Goal: Information Seeking & Learning: Check status

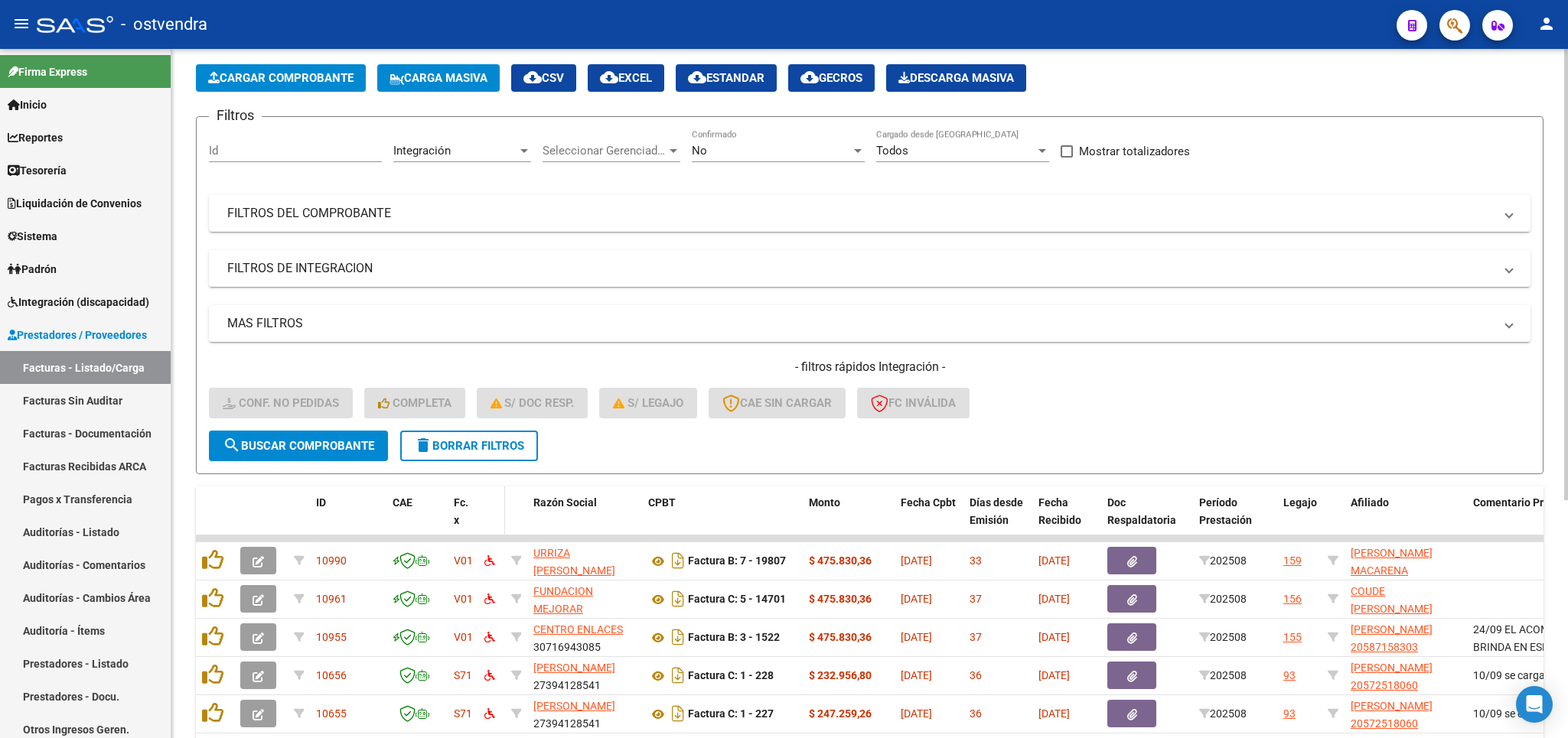
scroll to position [179, 0]
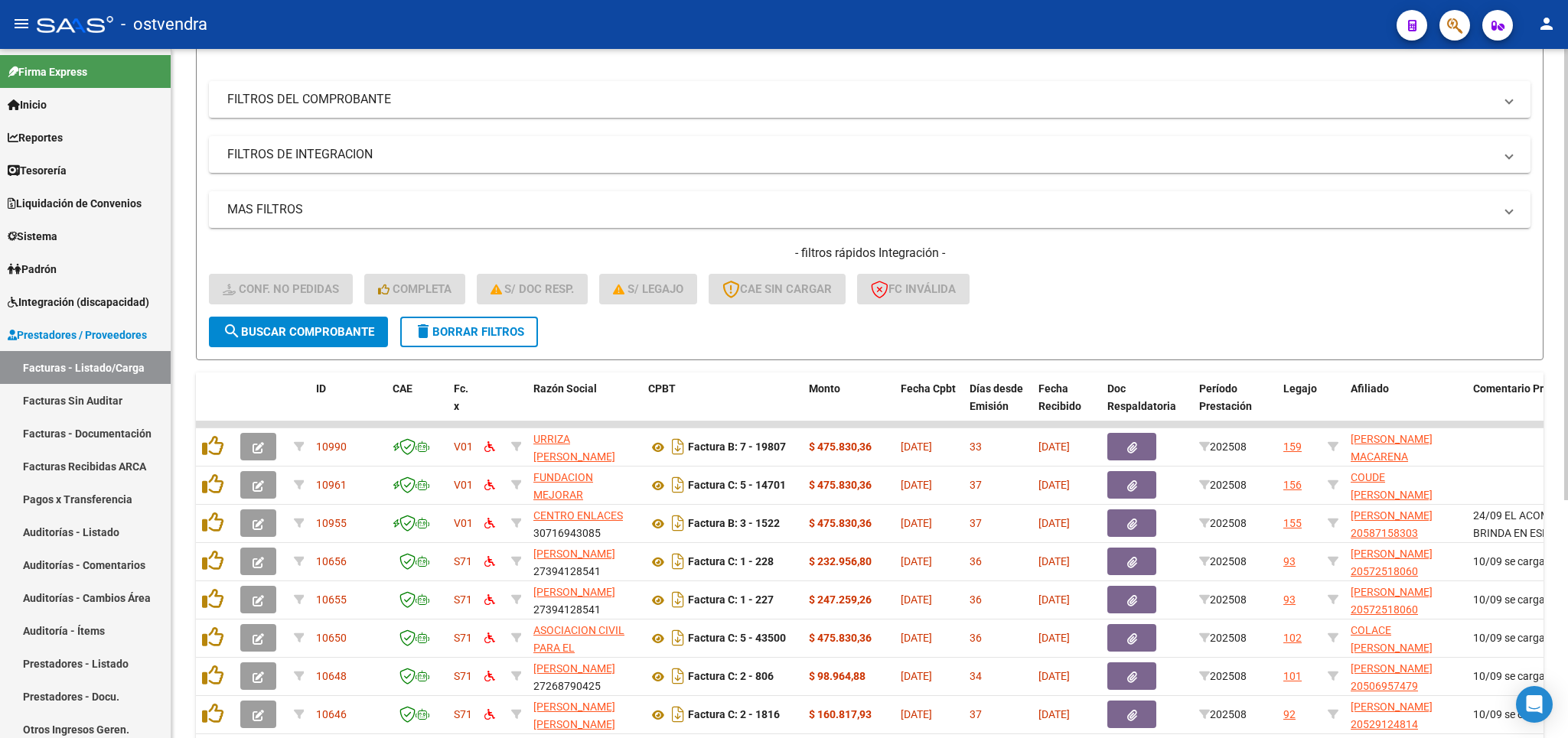
click at [450, 330] on span "delete Borrar Filtros" at bounding box center [469, 332] width 111 height 14
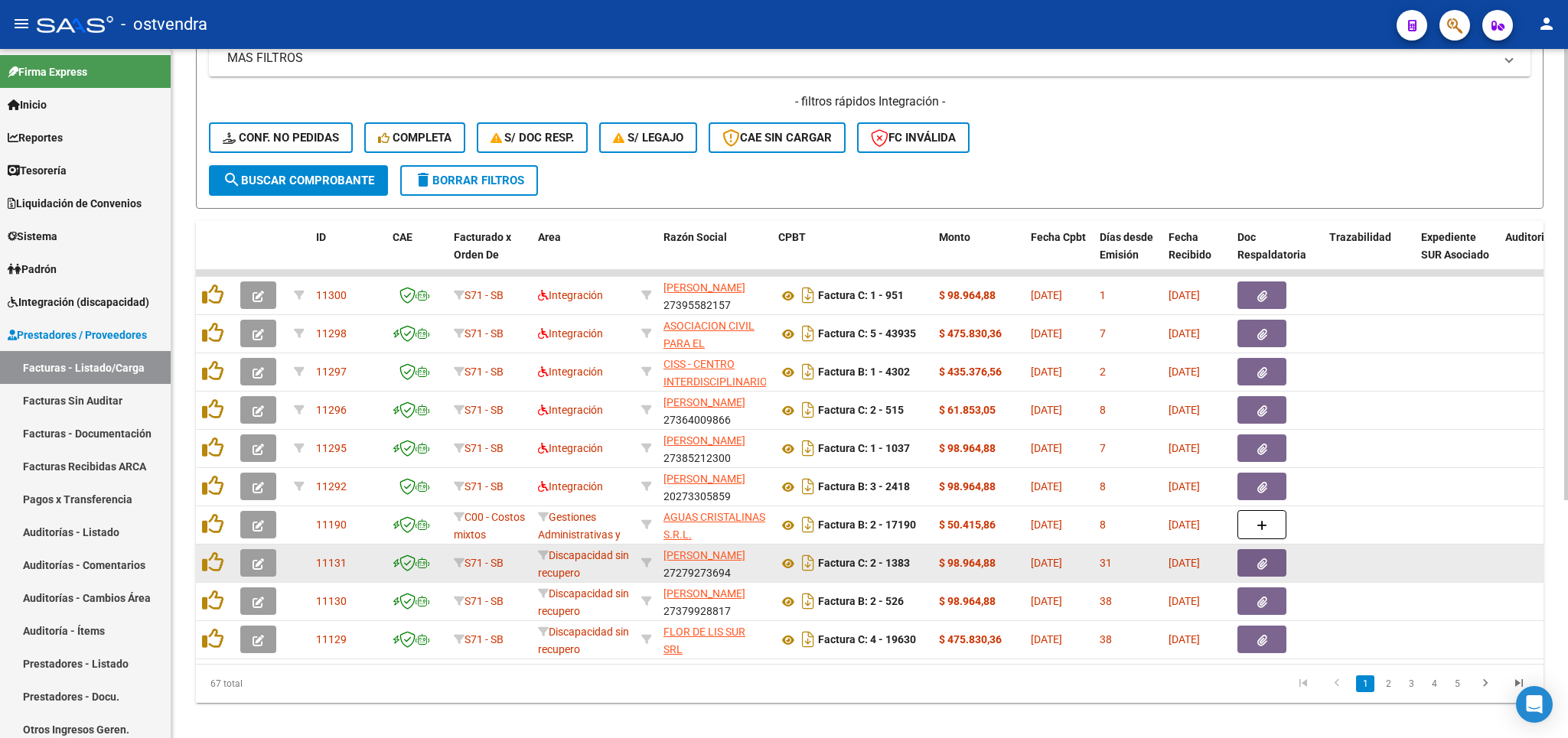
scroll to position [358, 0]
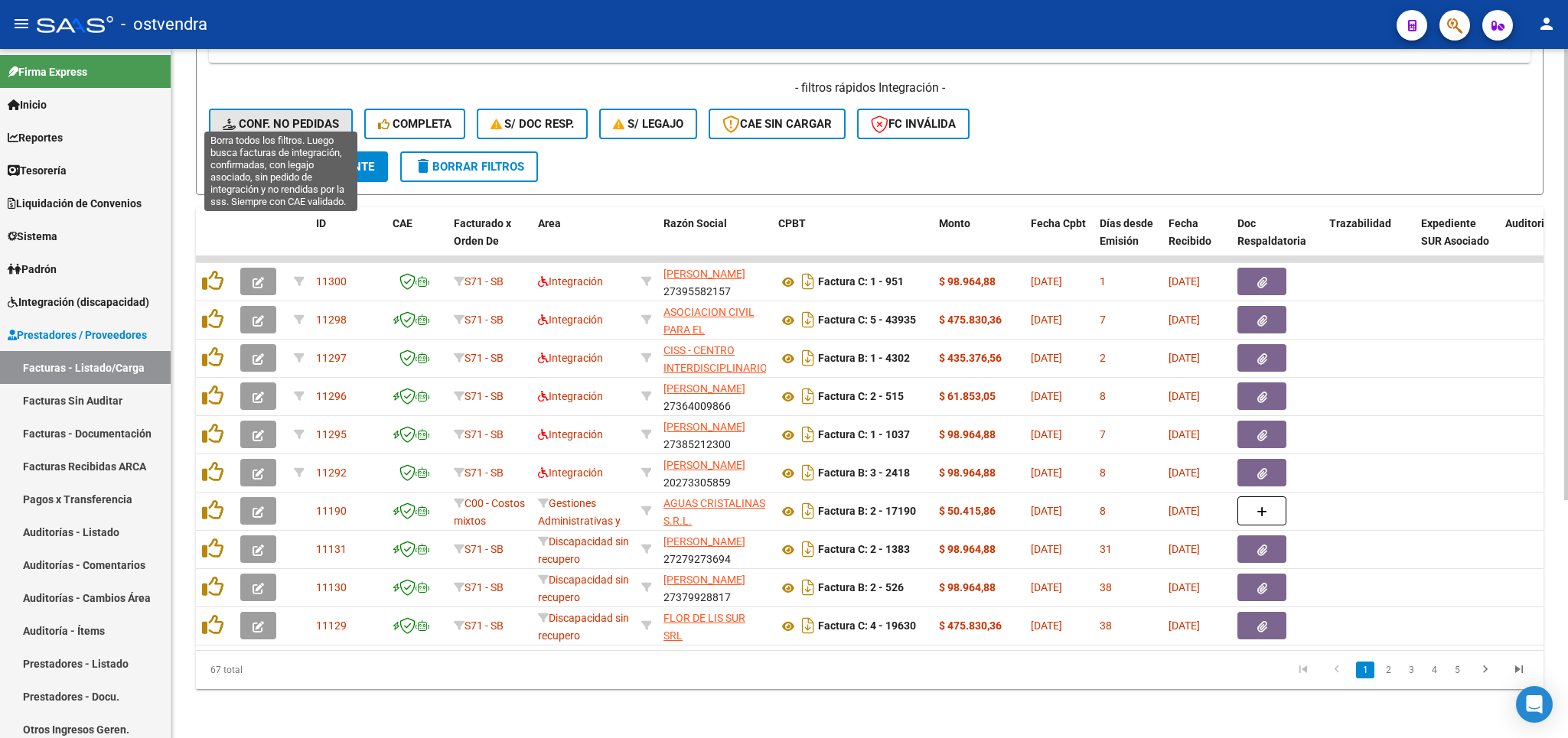
click at [321, 117] on span "Conf. no pedidas" at bounding box center [280, 124] width 116 height 14
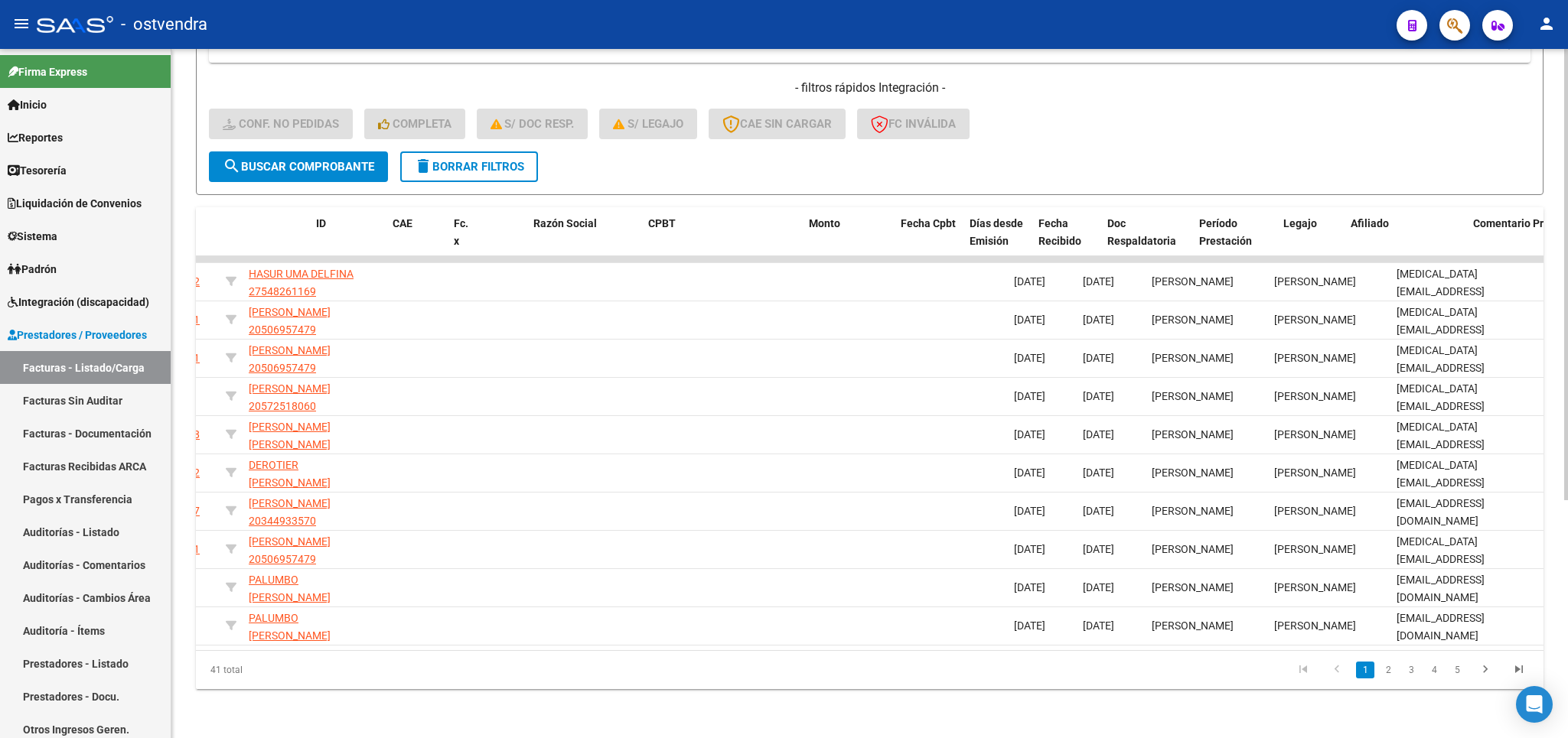
scroll to position [0, 0]
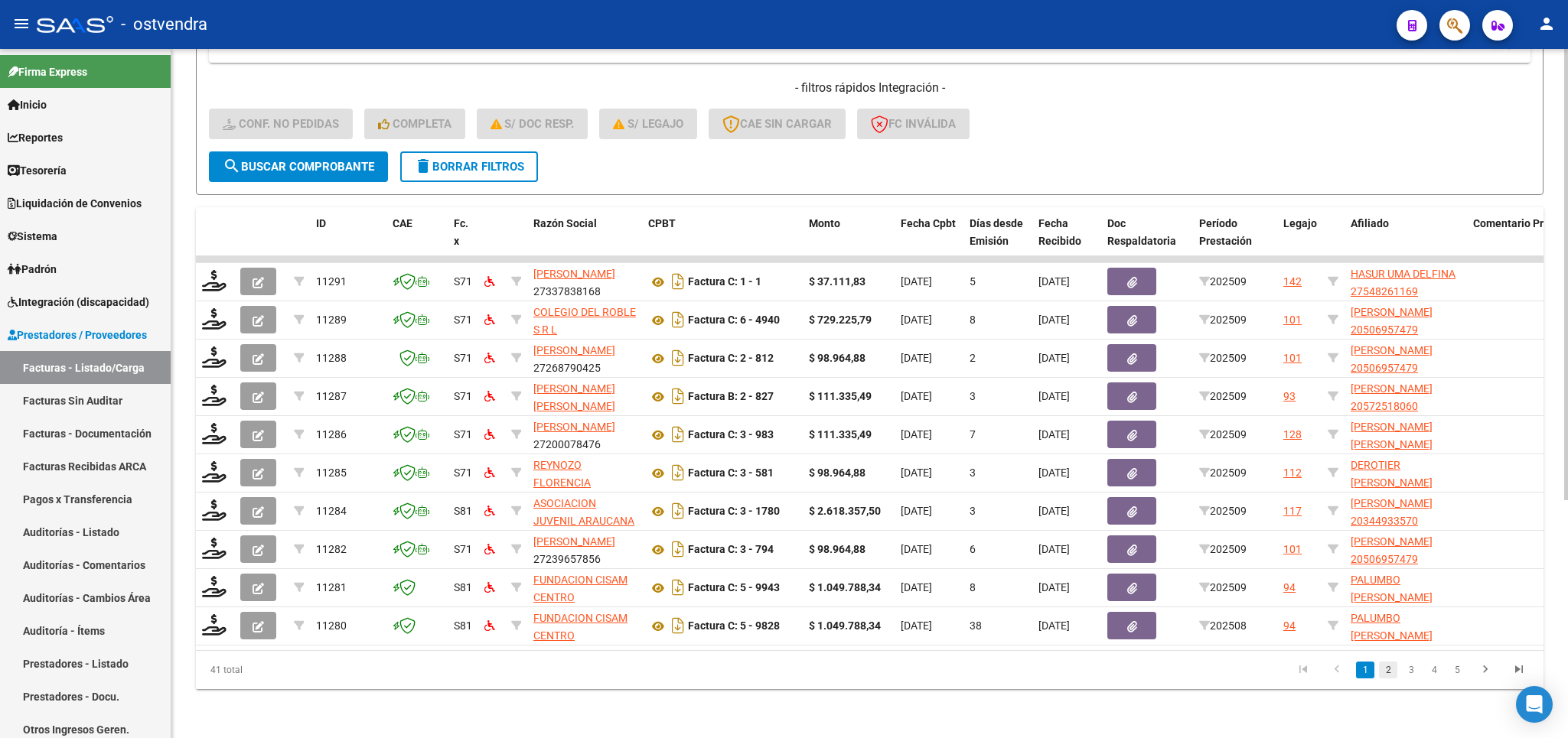
click at [1389, 672] on link "2" at bounding box center [1389, 670] width 19 height 17
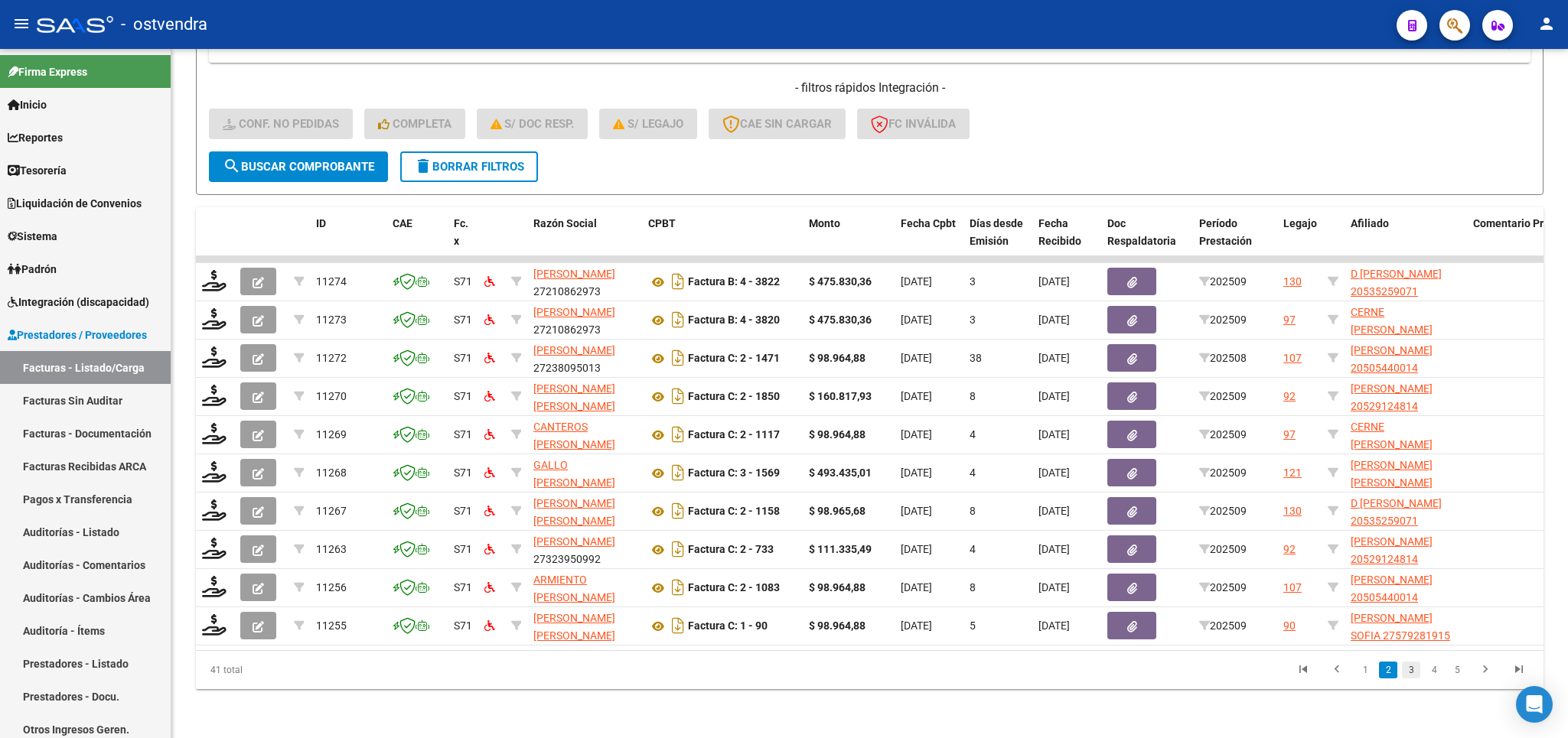
click at [1415, 672] on link "3" at bounding box center [1412, 670] width 19 height 17
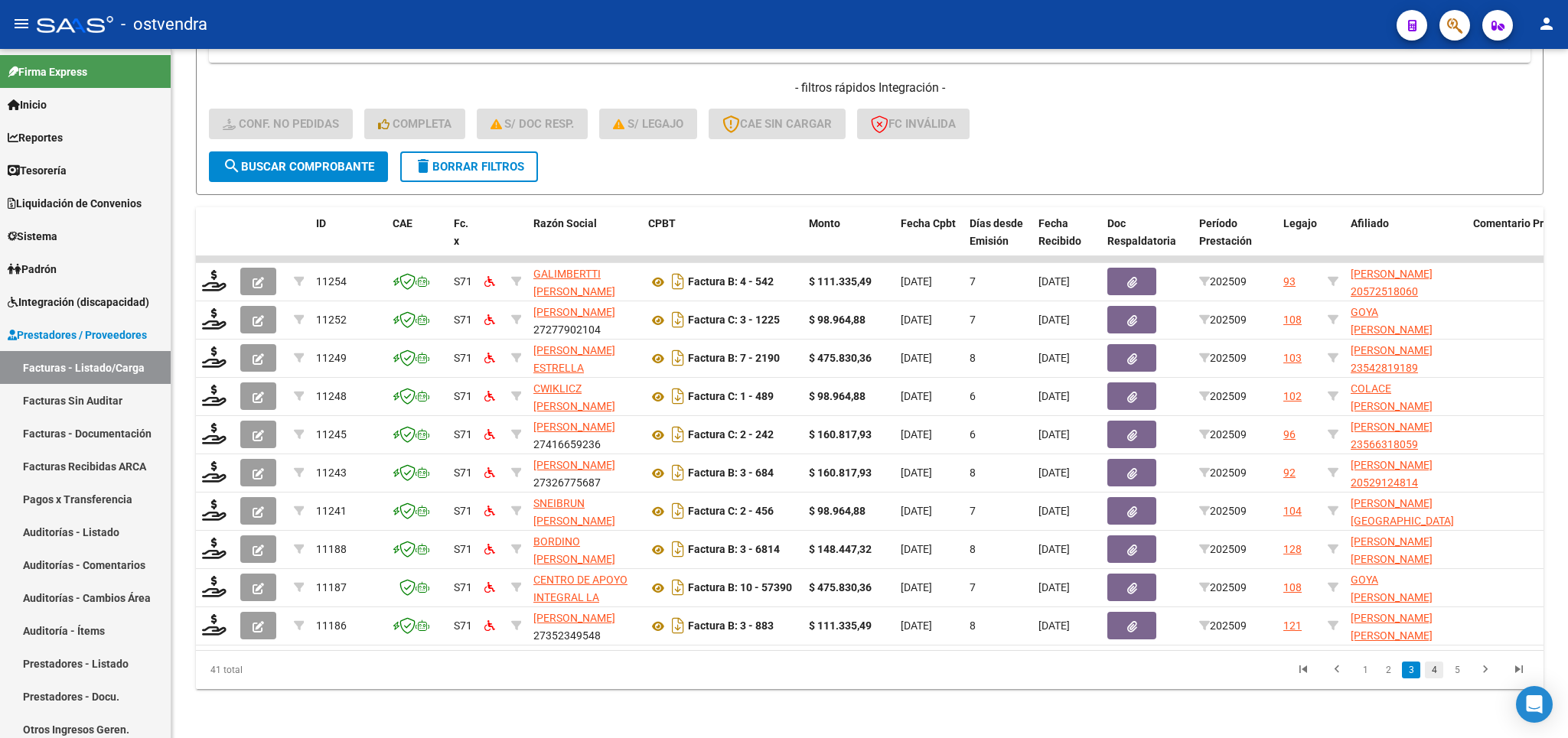
click at [1439, 667] on link "4" at bounding box center [1434, 670] width 19 height 17
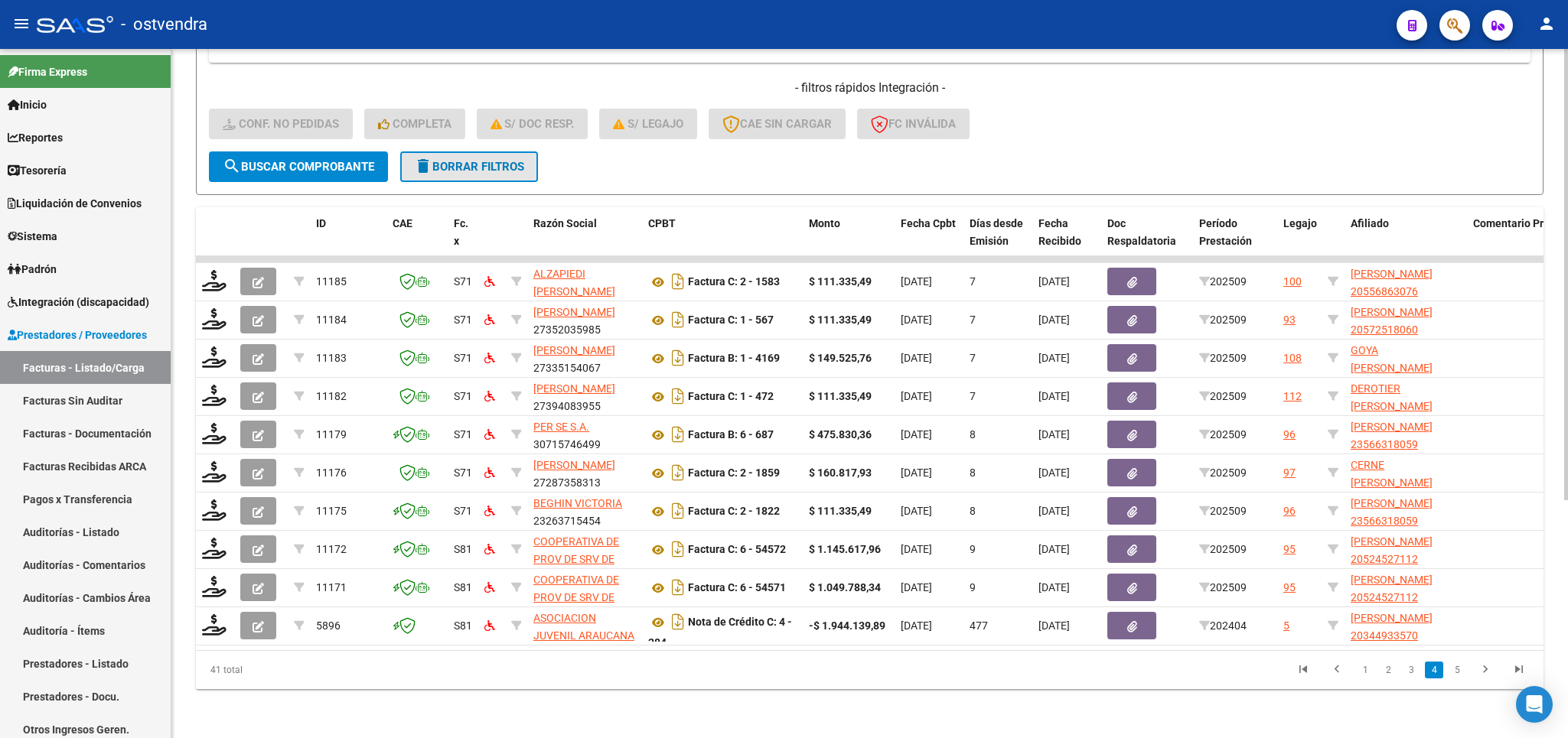
click at [443, 160] on span "delete Borrar Filtros" at bounding box center [469, 166] width 111 height 14
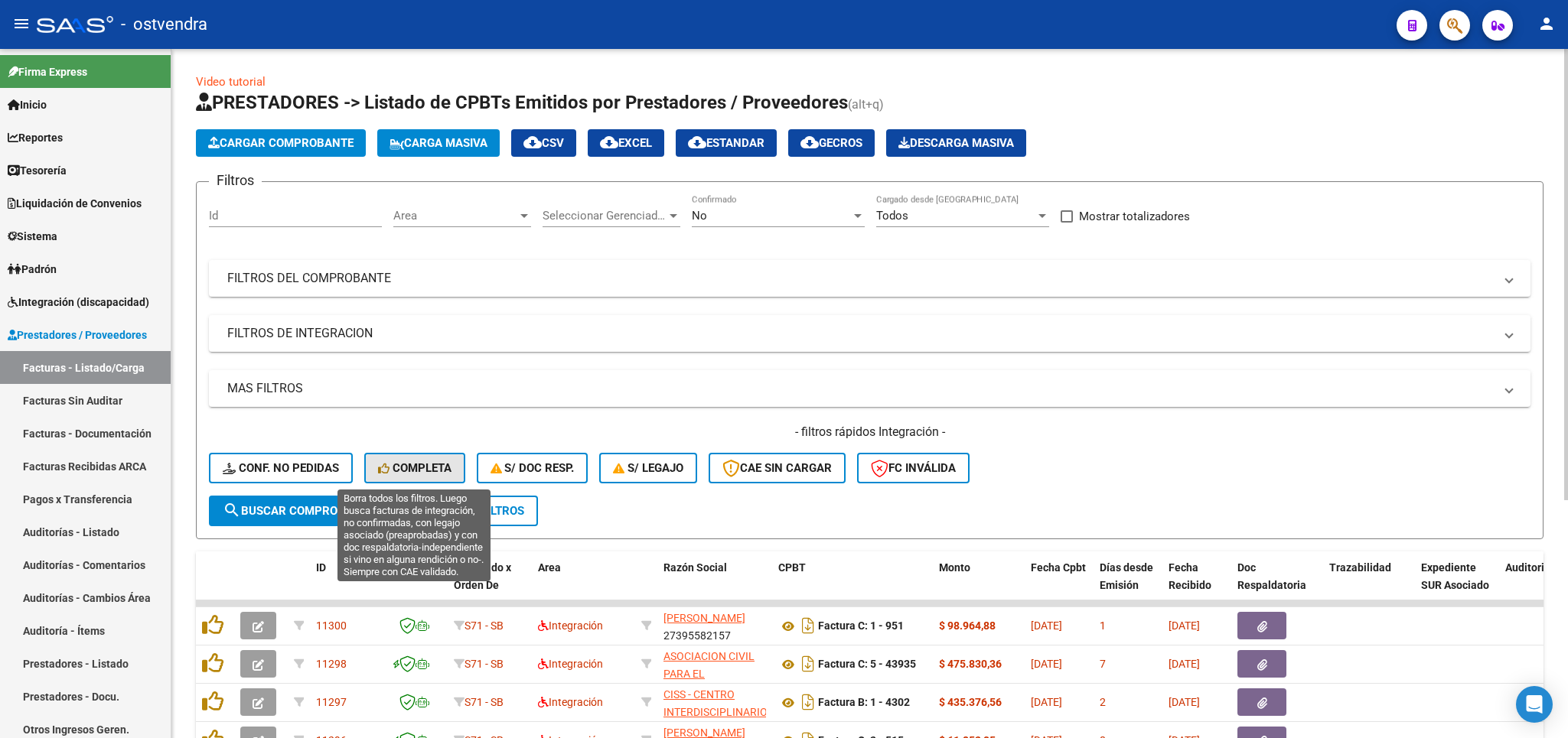
drag, startPoint x: 413, startPoint y: 470, endPoint x: 546, endPoint y: 502, distance: 136.8
click at [413, 473] on span "Completa" at bounding box center [415, 468] width 73 height 14
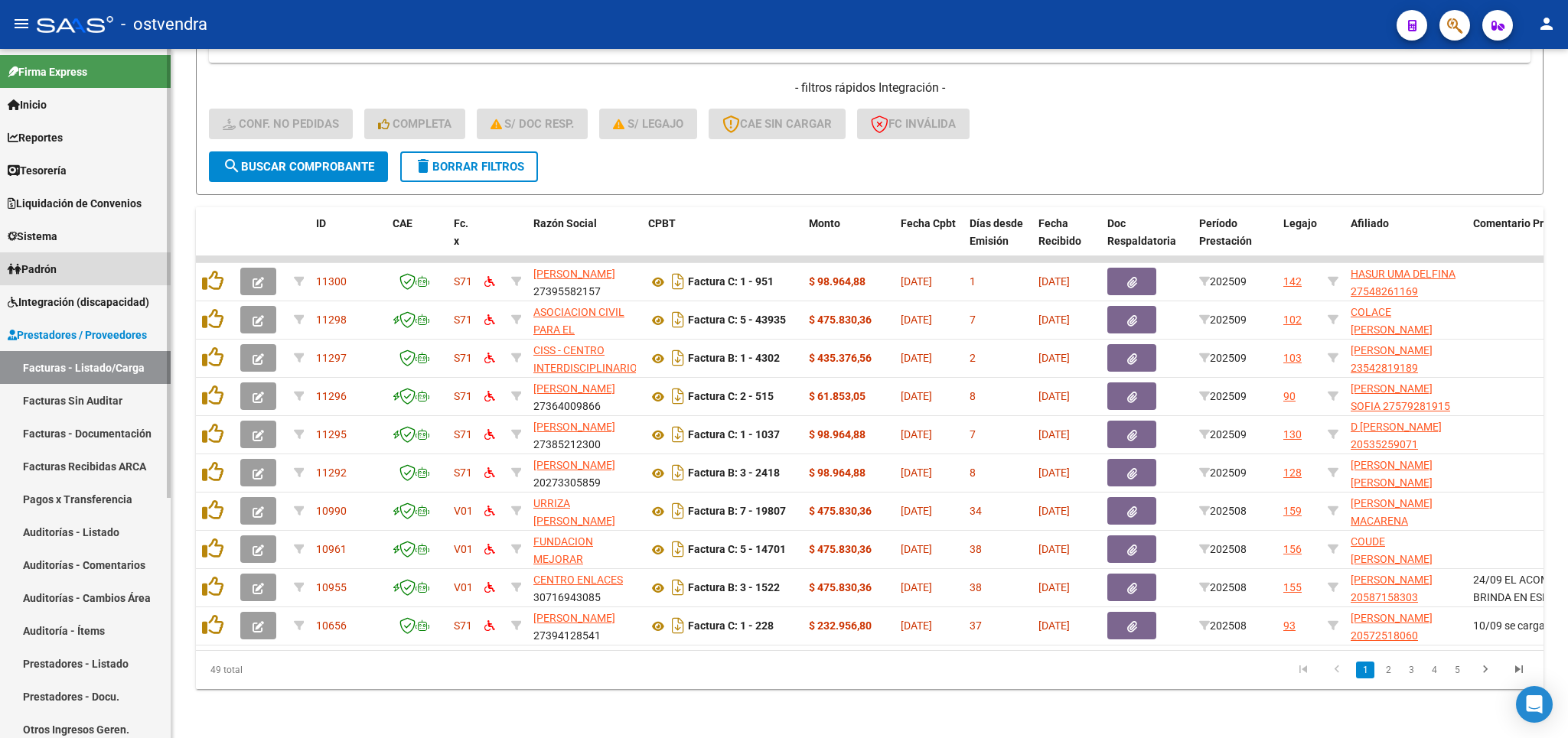
click at [33, 273] on span "Padrón" at bounding box center [32, 270] width 49 height 17
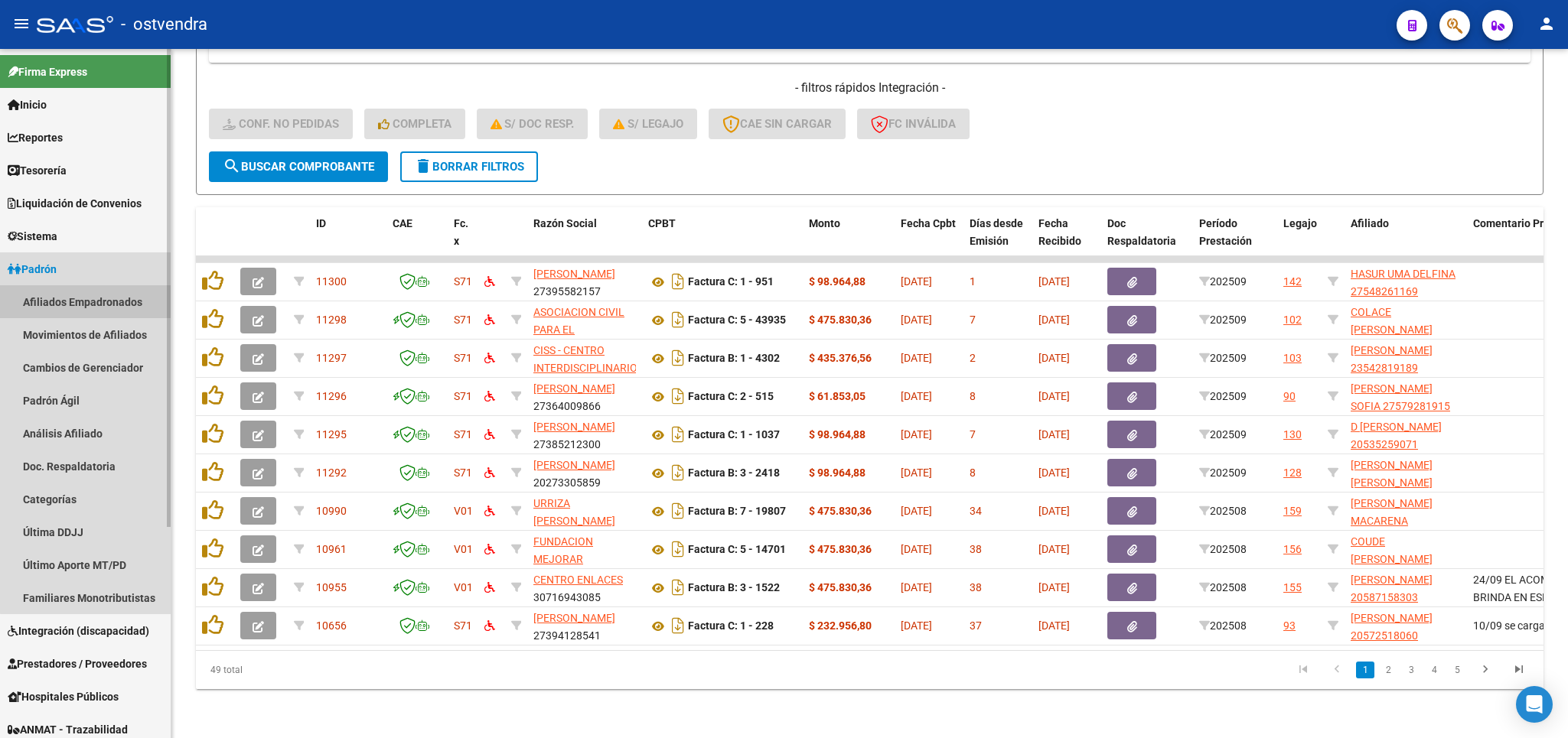
click at [99, 307] on link "Afiliados Empadronados" at bounding box center [86, 301] width 171 height 33
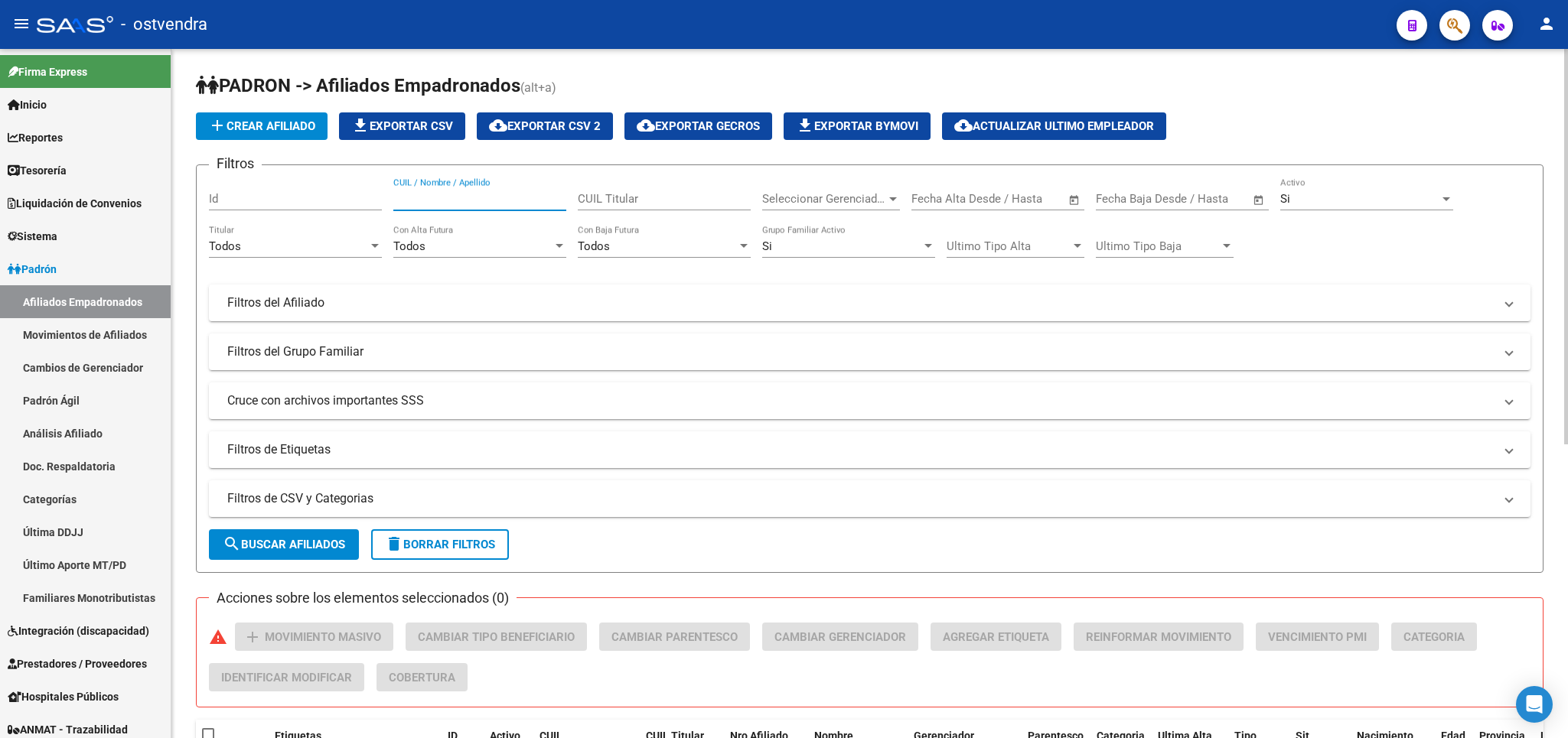
click at [499, 202] on input "CUIL / Nombre / Apellido" at bounding box center [480, 199] width 173 height 14
type input "13838020"
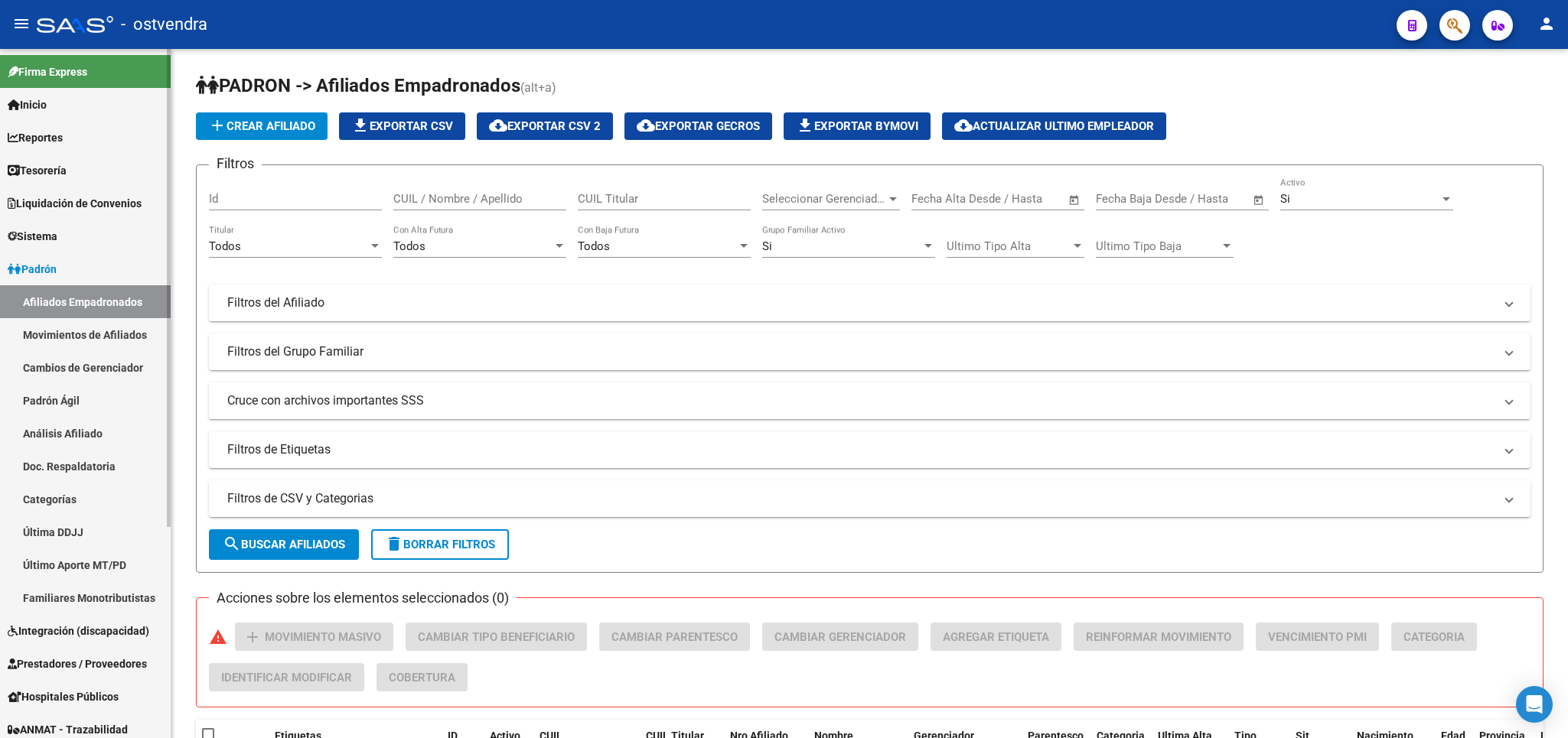
click at [47, 624] on span "Integración (discapacidad)" at bounding box center [78, 631] width 141 height 17
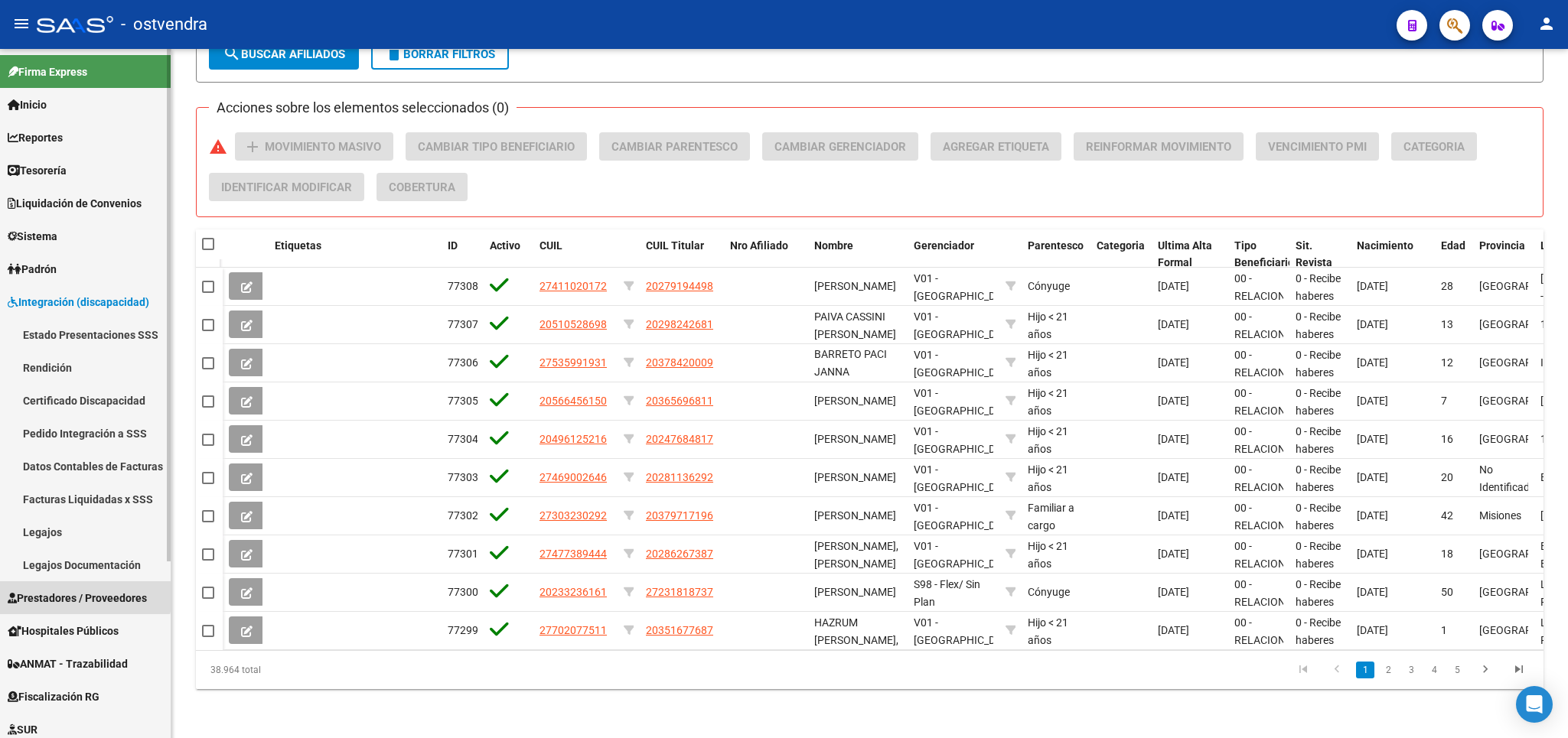
click at [85, 592] on span "Prestadores / Proveedores" at bounding box center [77, 598] width 140 height 17
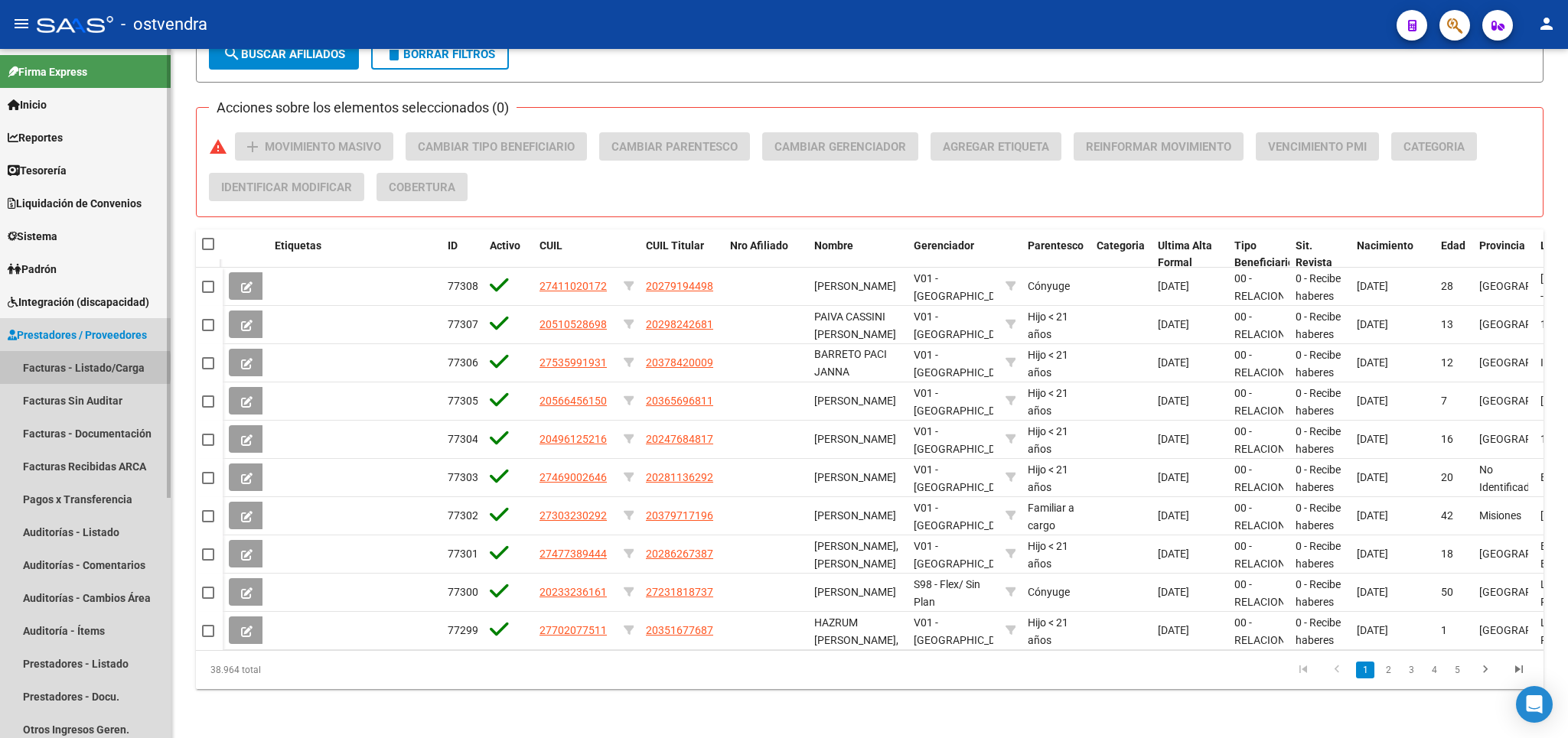
click at [63, 367] on link "Facturas - Listado/Carga" at bounding box center [86, 367] width 171 height 33
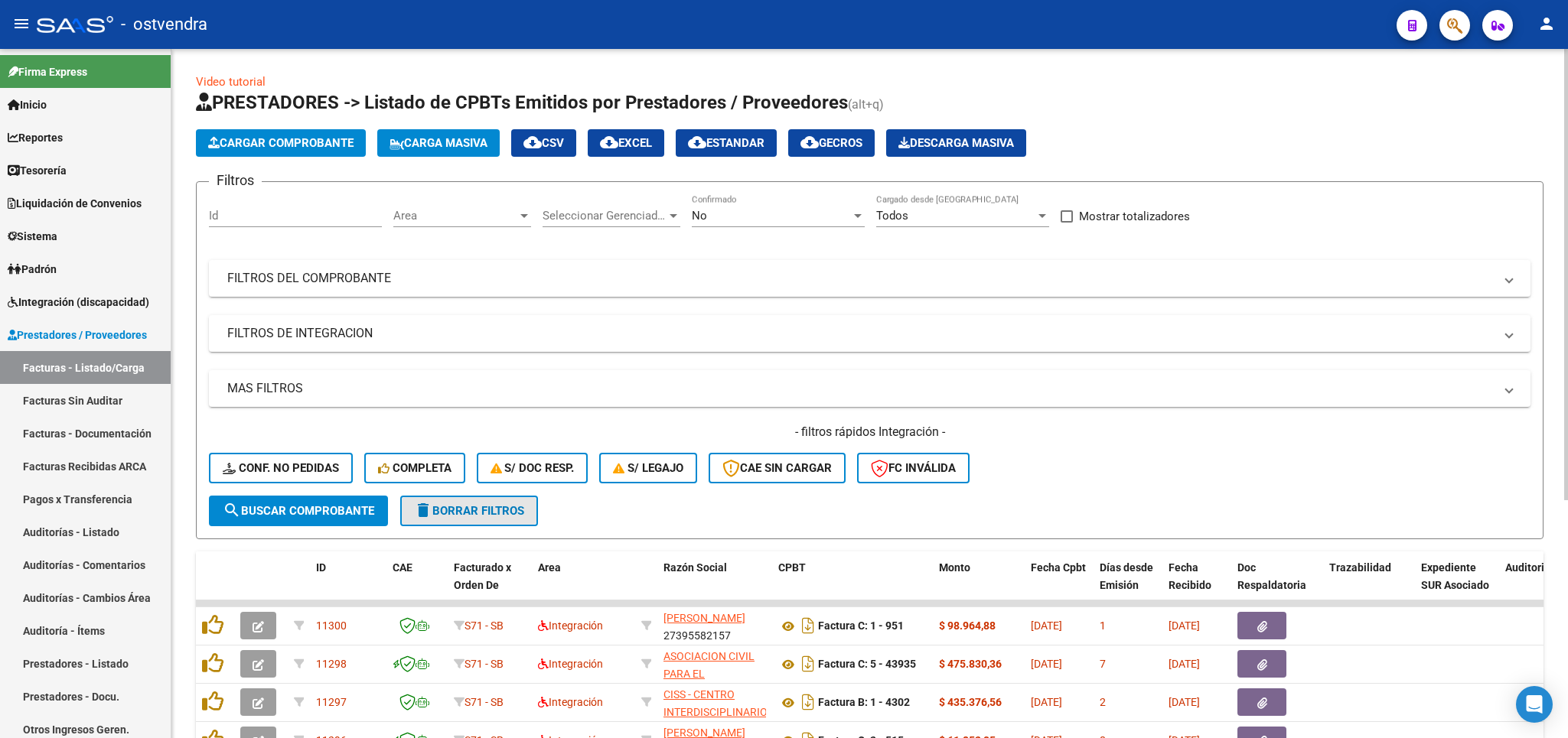
click at [488, 504] on span "delete Borrar Filtros" at bounding box center [469, 510] width 111 height 14
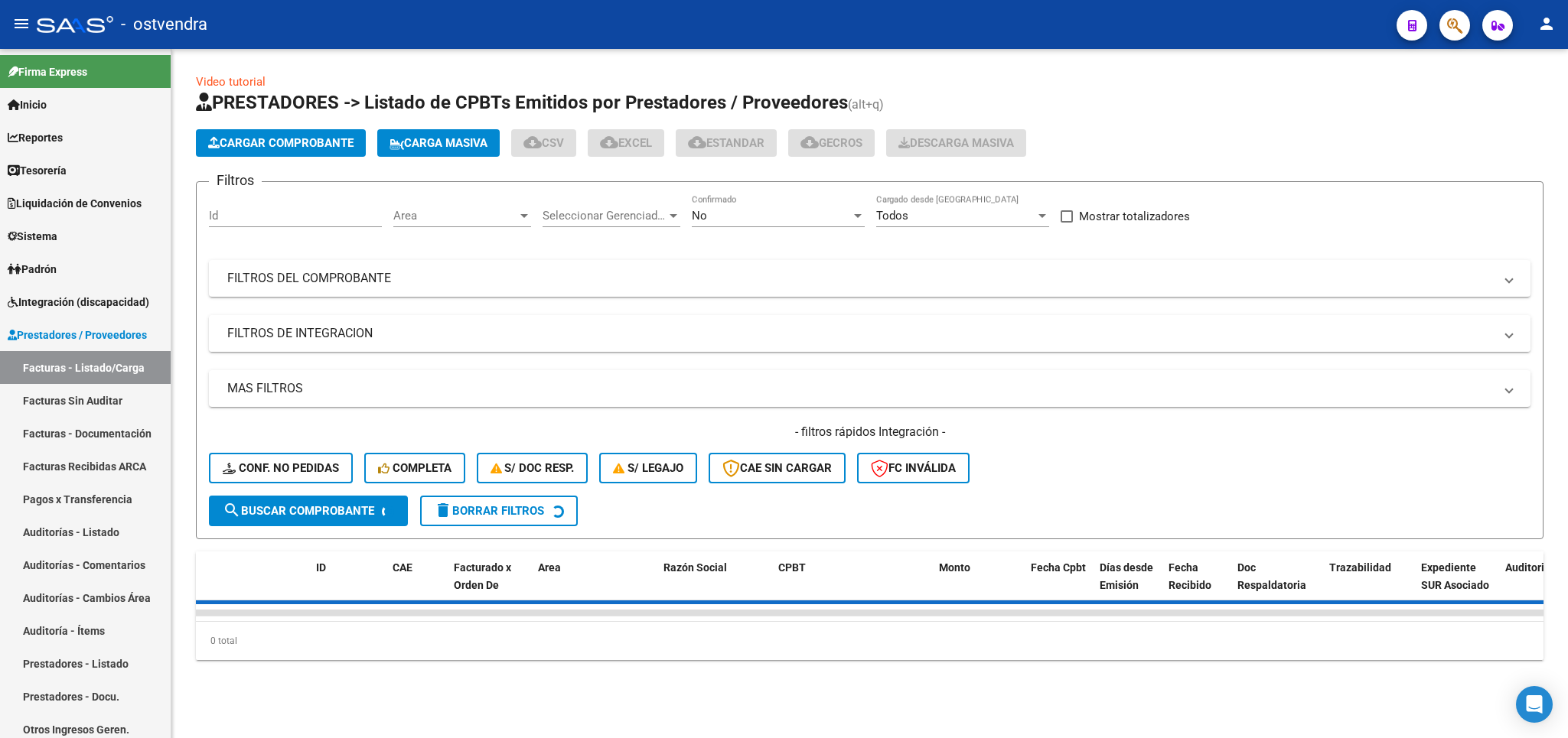
click at [331, 339] on mat-panel-title "FILTROS DE INTEGRACION" at bounding box center [860, 334] width 1267 height 17
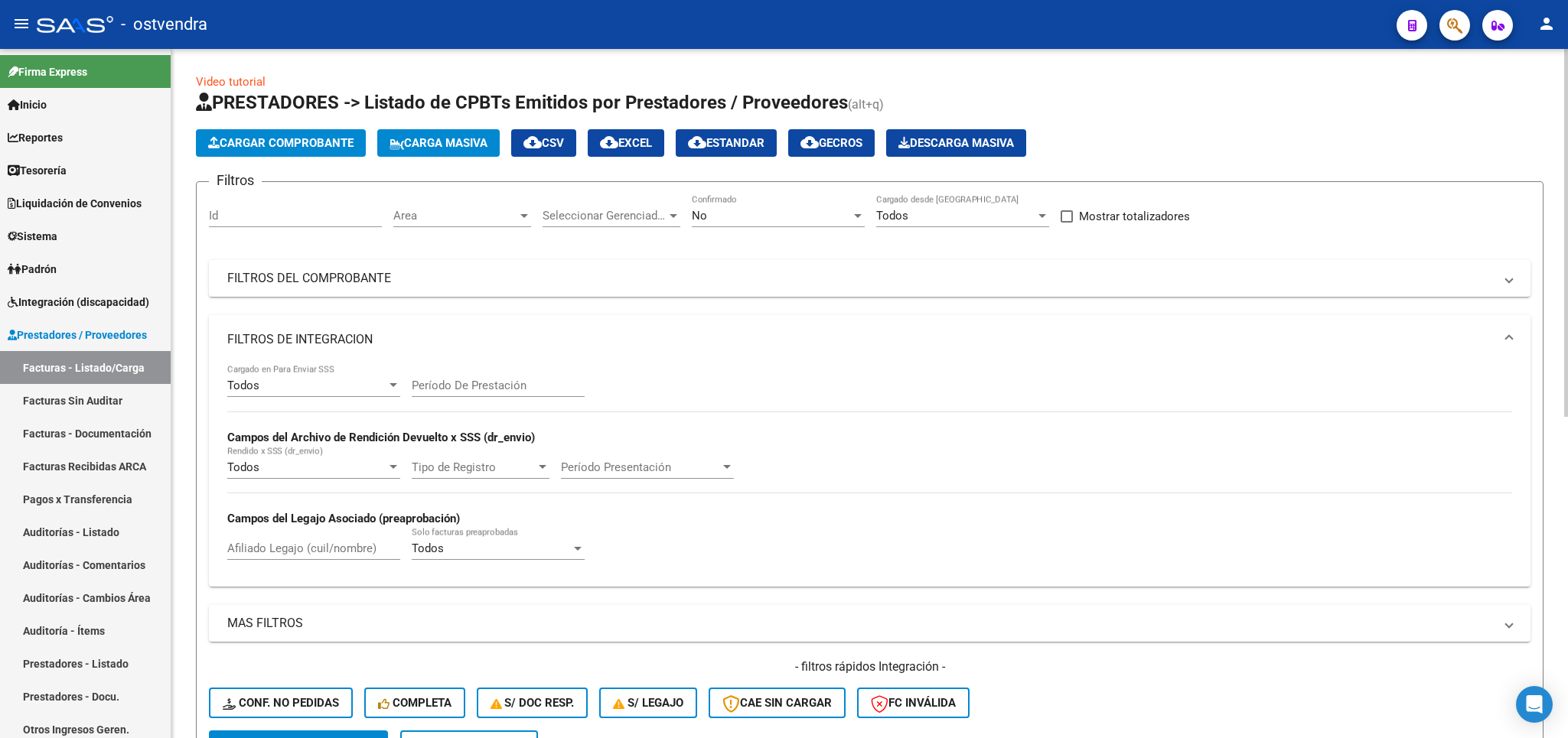
click at [647, 468] on span "Período Presentación" at bounding box center [640, 467] width 159 height 14
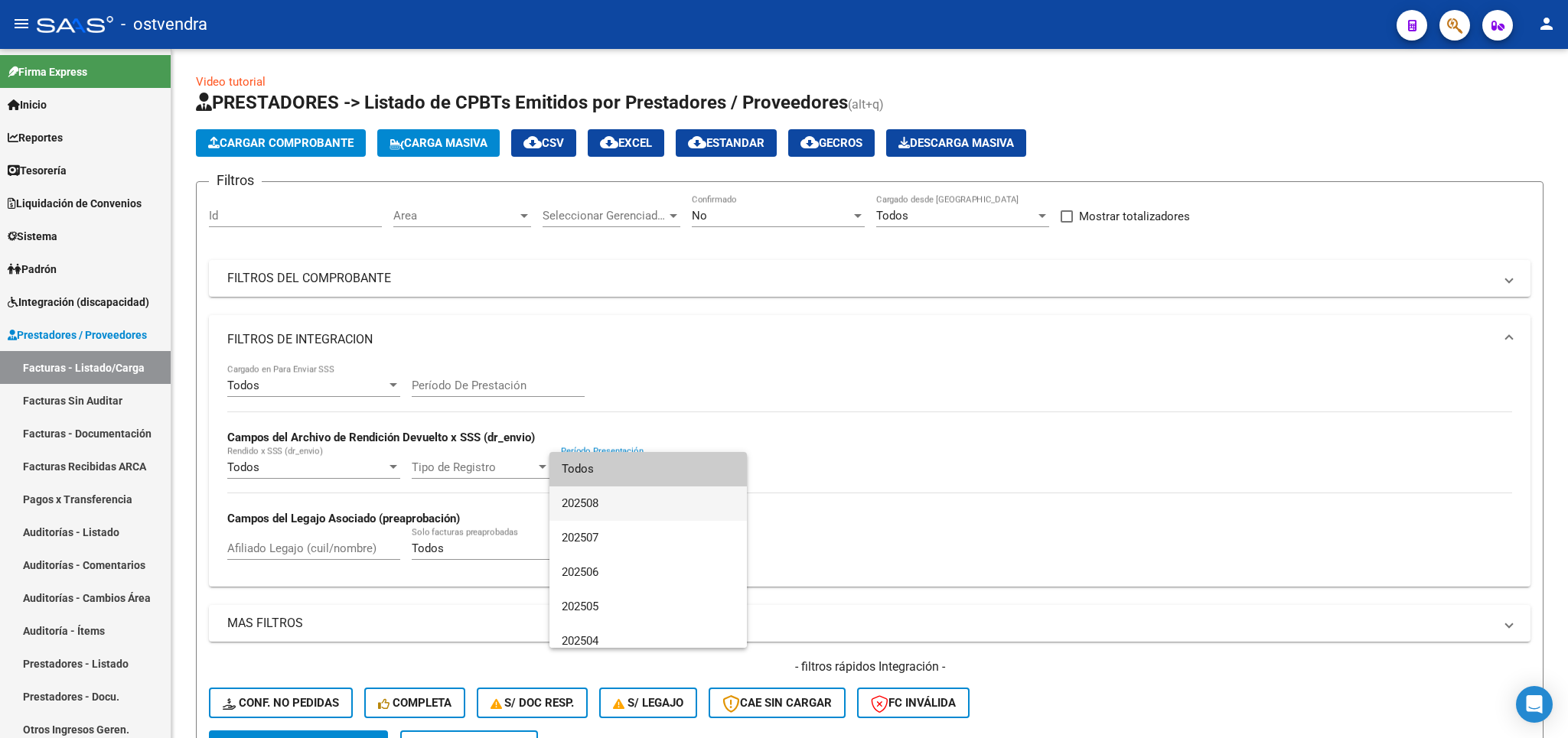
click at [642, 495] on span "202508" at bounding box center [648, 503] width 173 height 34
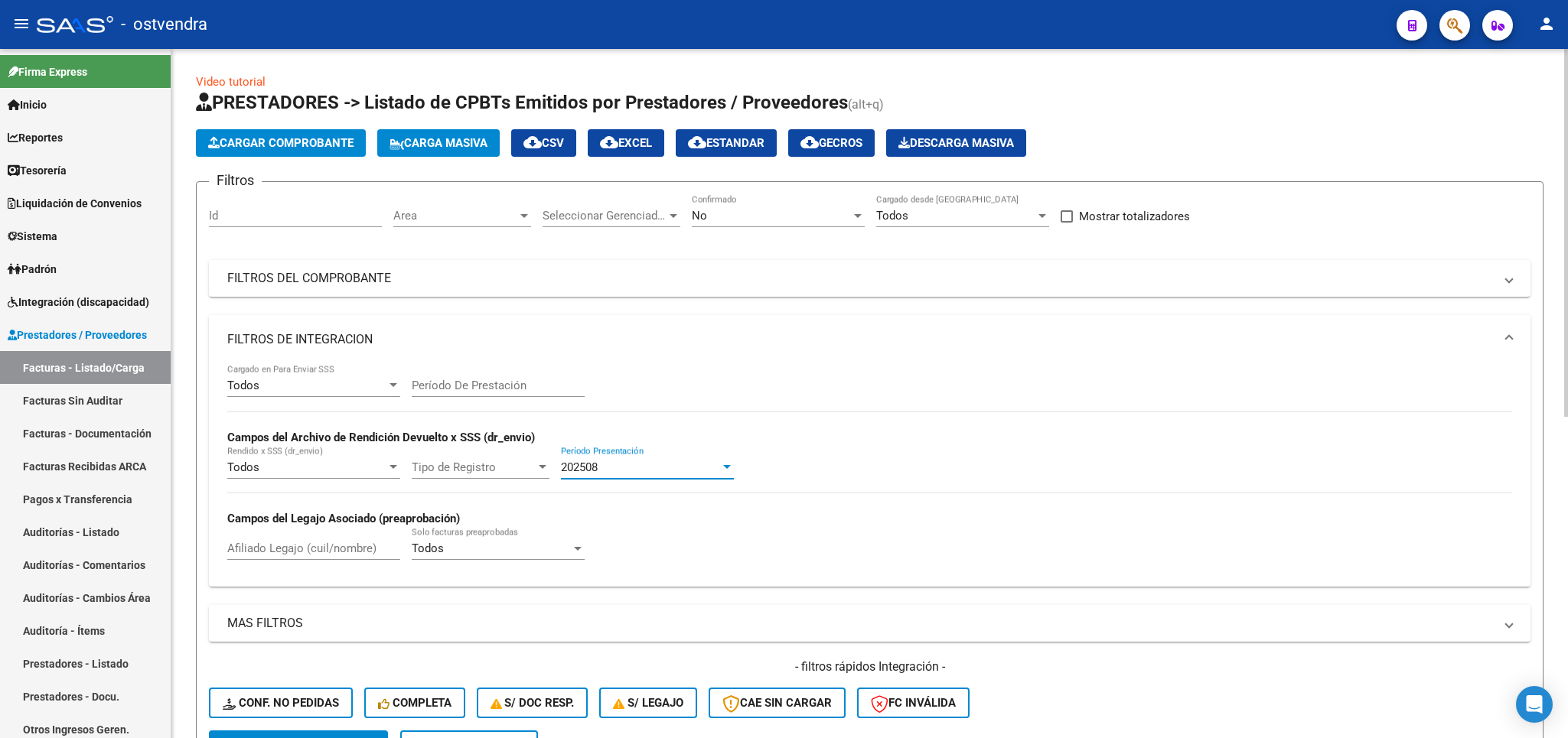
click at [760, 214] on div "No" at bounding box center [771, 216] width 159 height 14
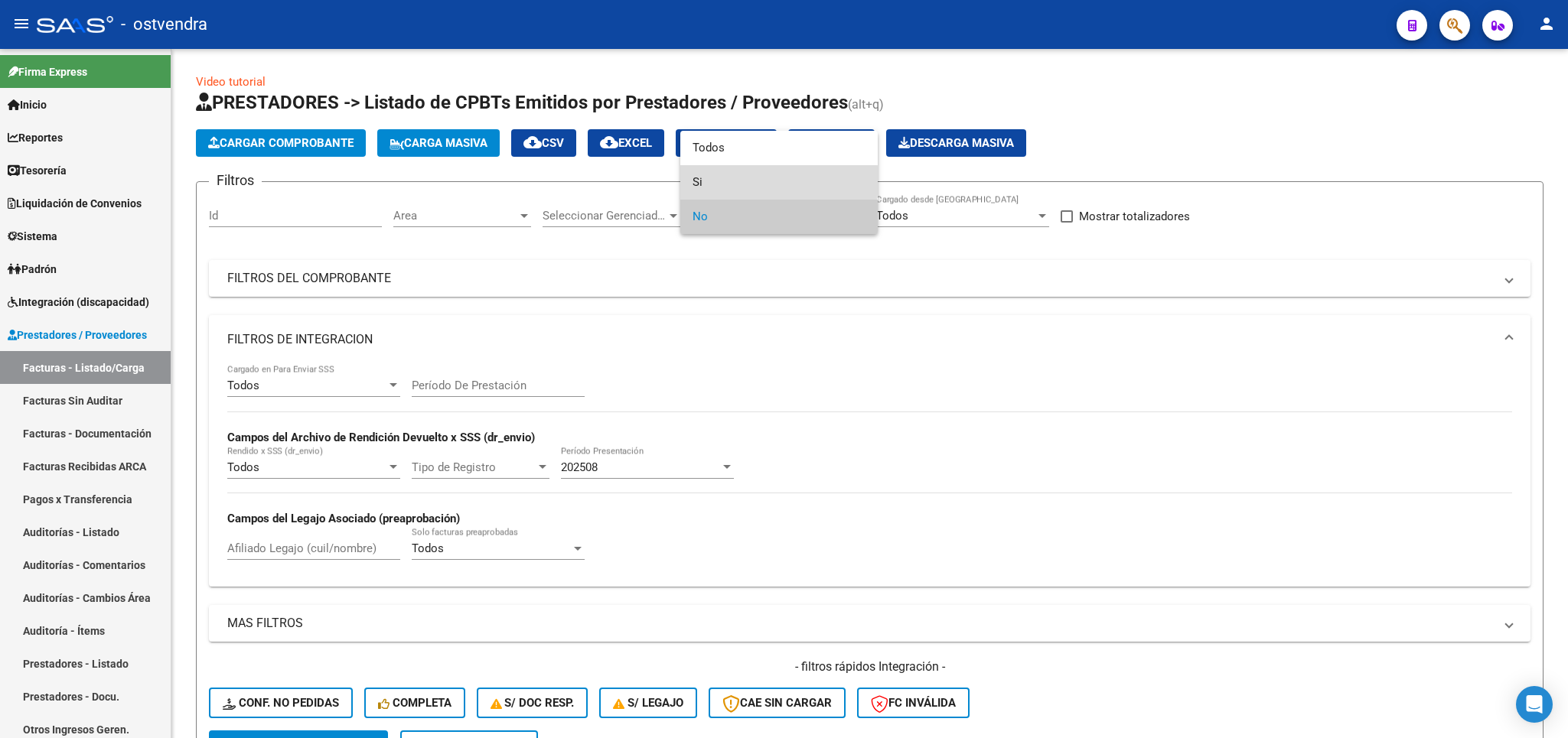
click at [744, 180] on span "Si" at bounding box center [779, 182] width 173 height 34
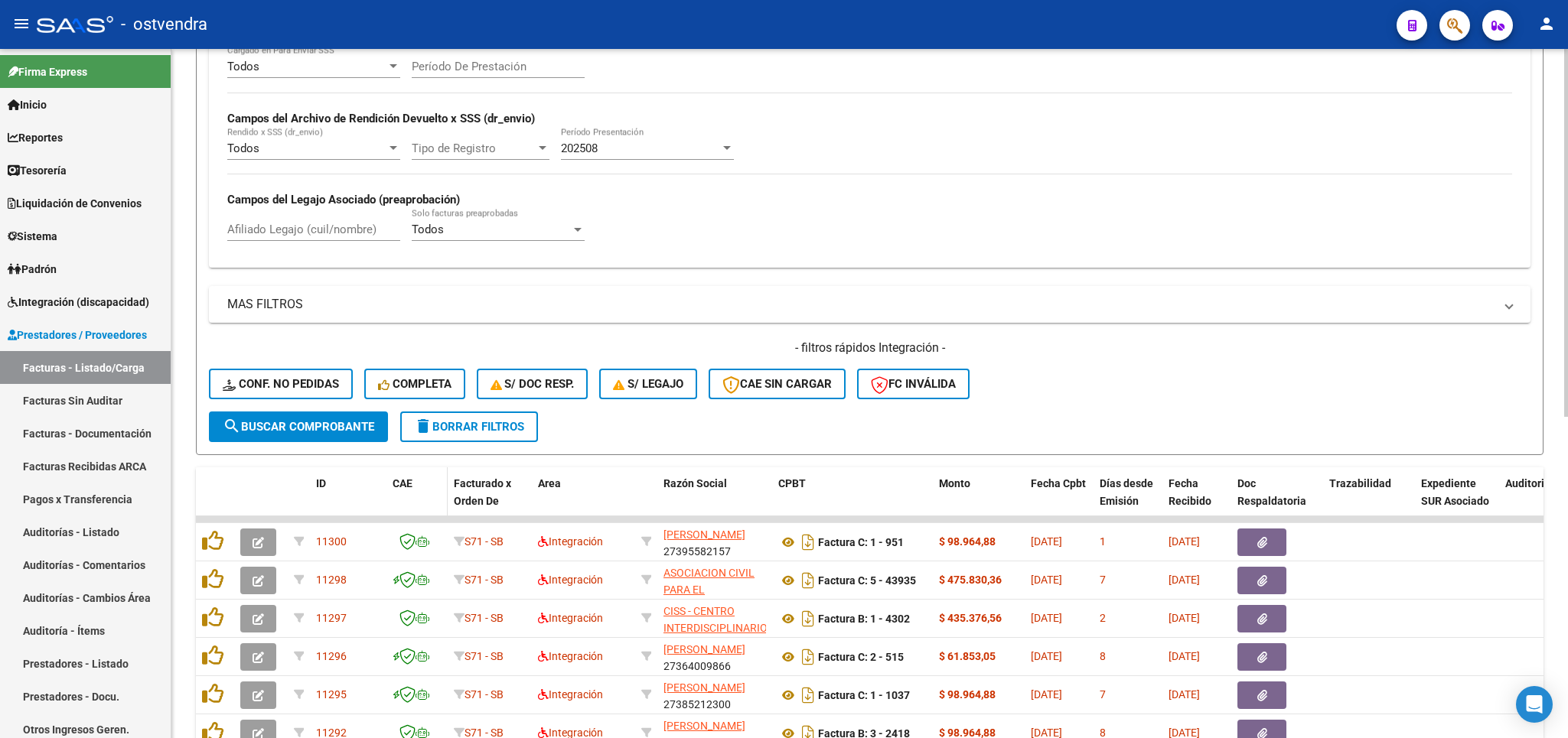
scroll to position [358, 0]
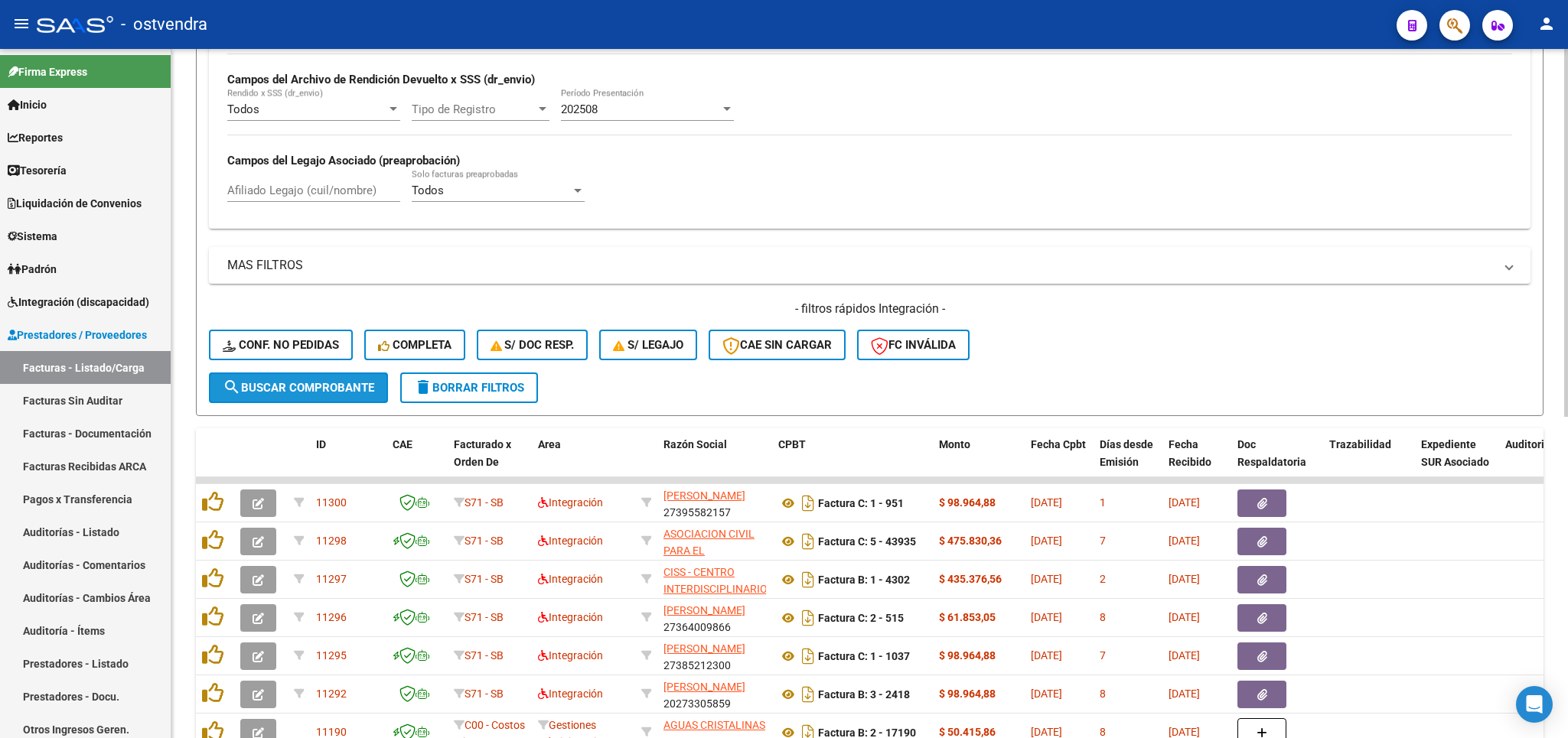
click at [326, 391] on span "search Buscar Comprobante" at bounding box center [298, 388] width 152 height 14
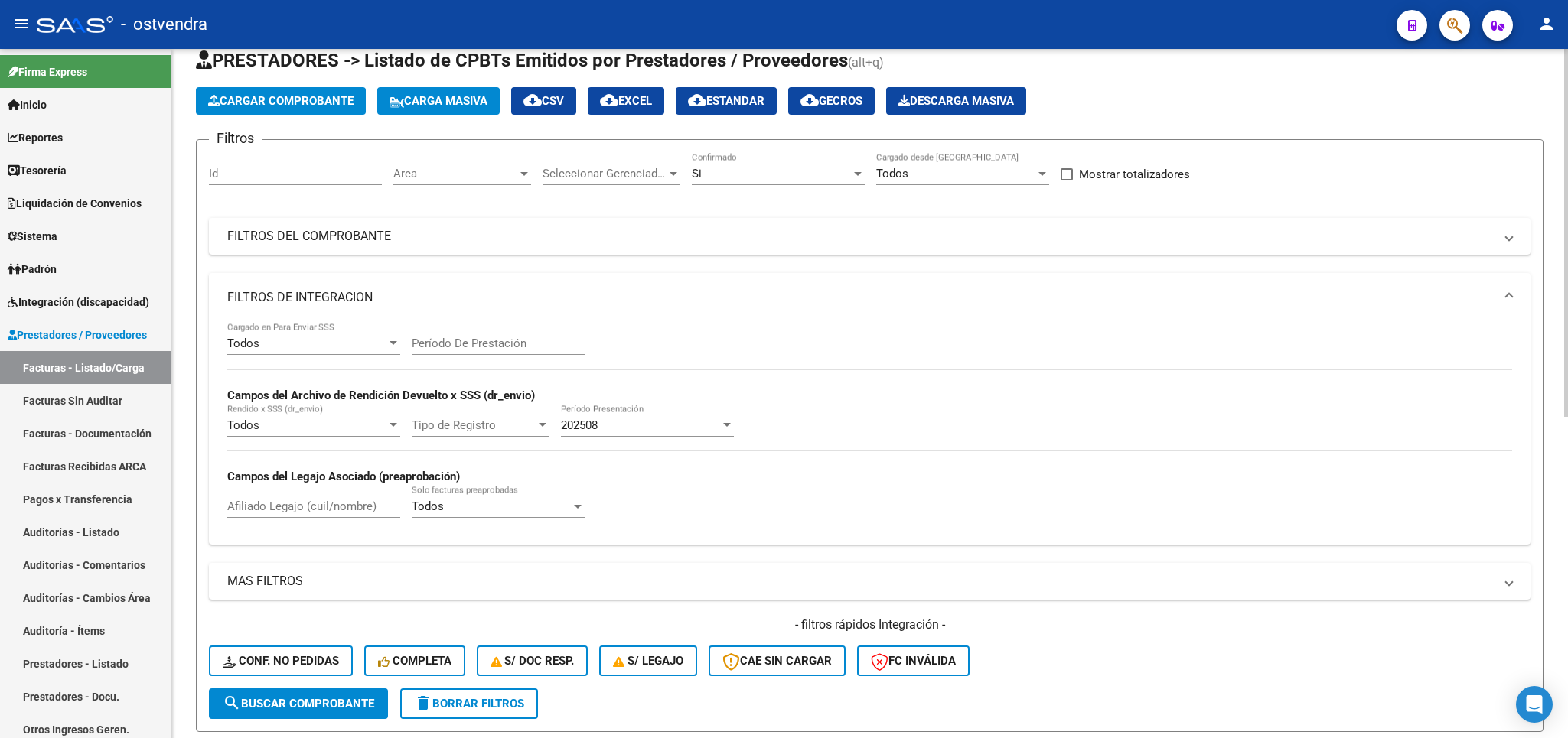
scroll to position [0, 0]
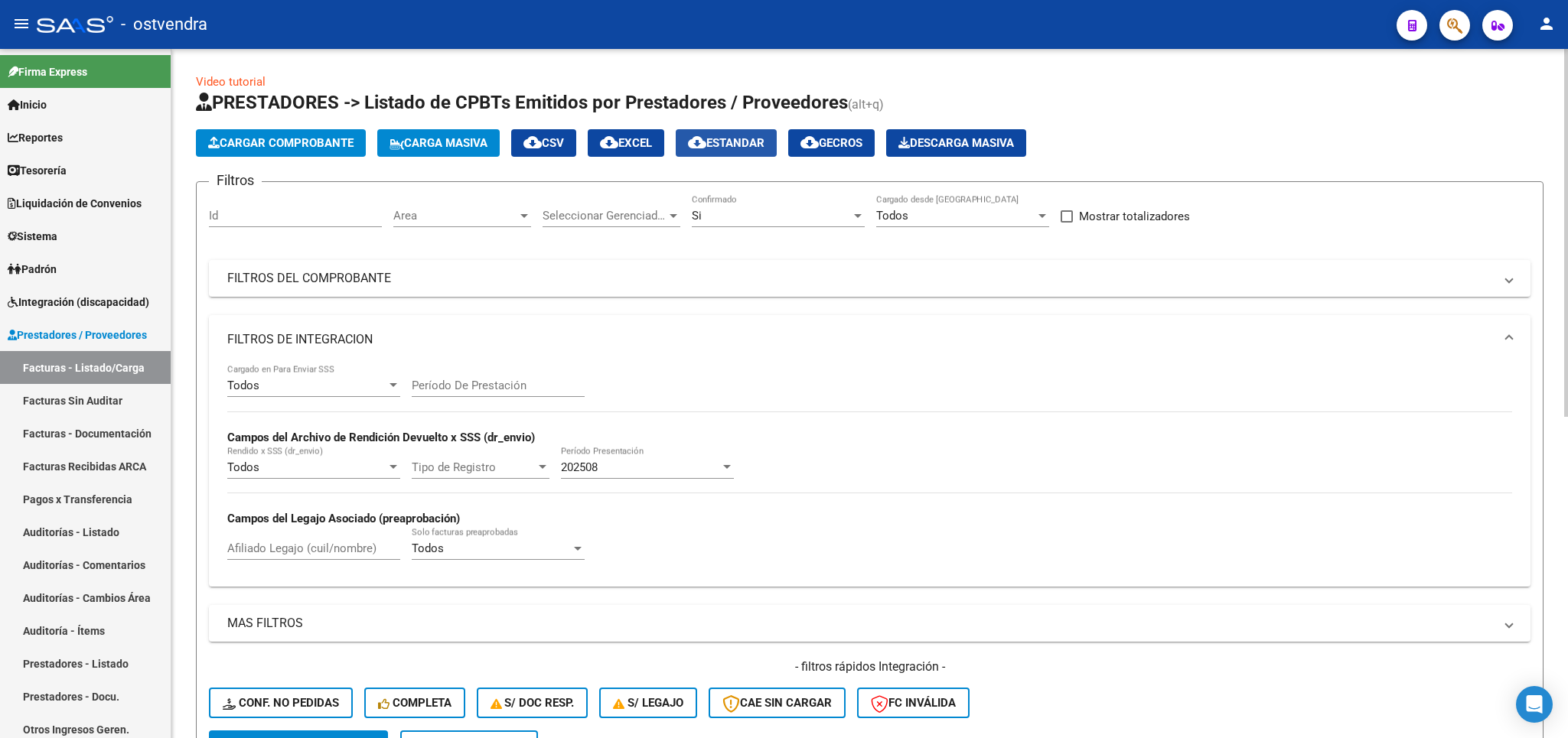
click at [755, 145] on span "cloud_download Estandar" at bounding box center [726, 142] width 76 height 14
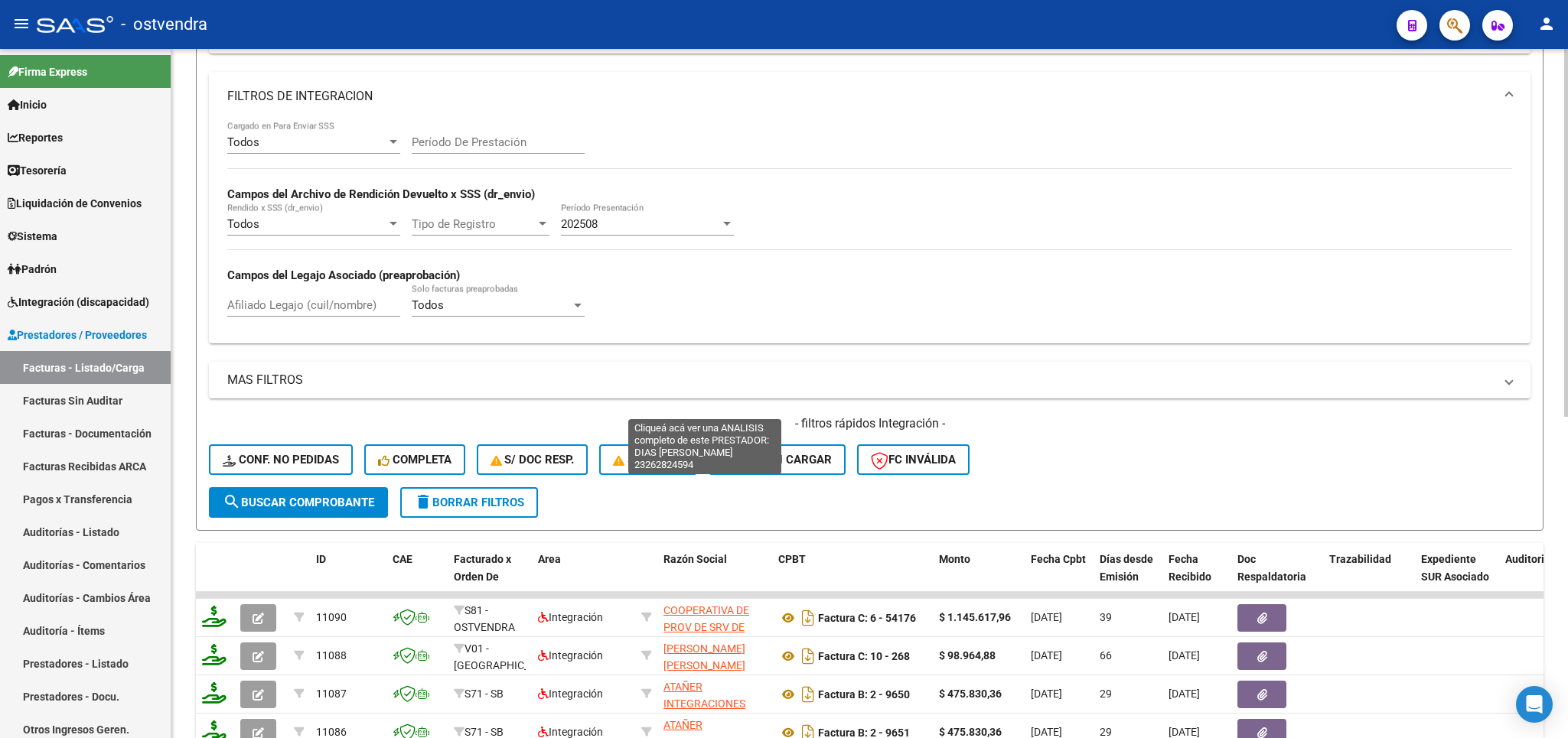
scroll to position [601, 0]
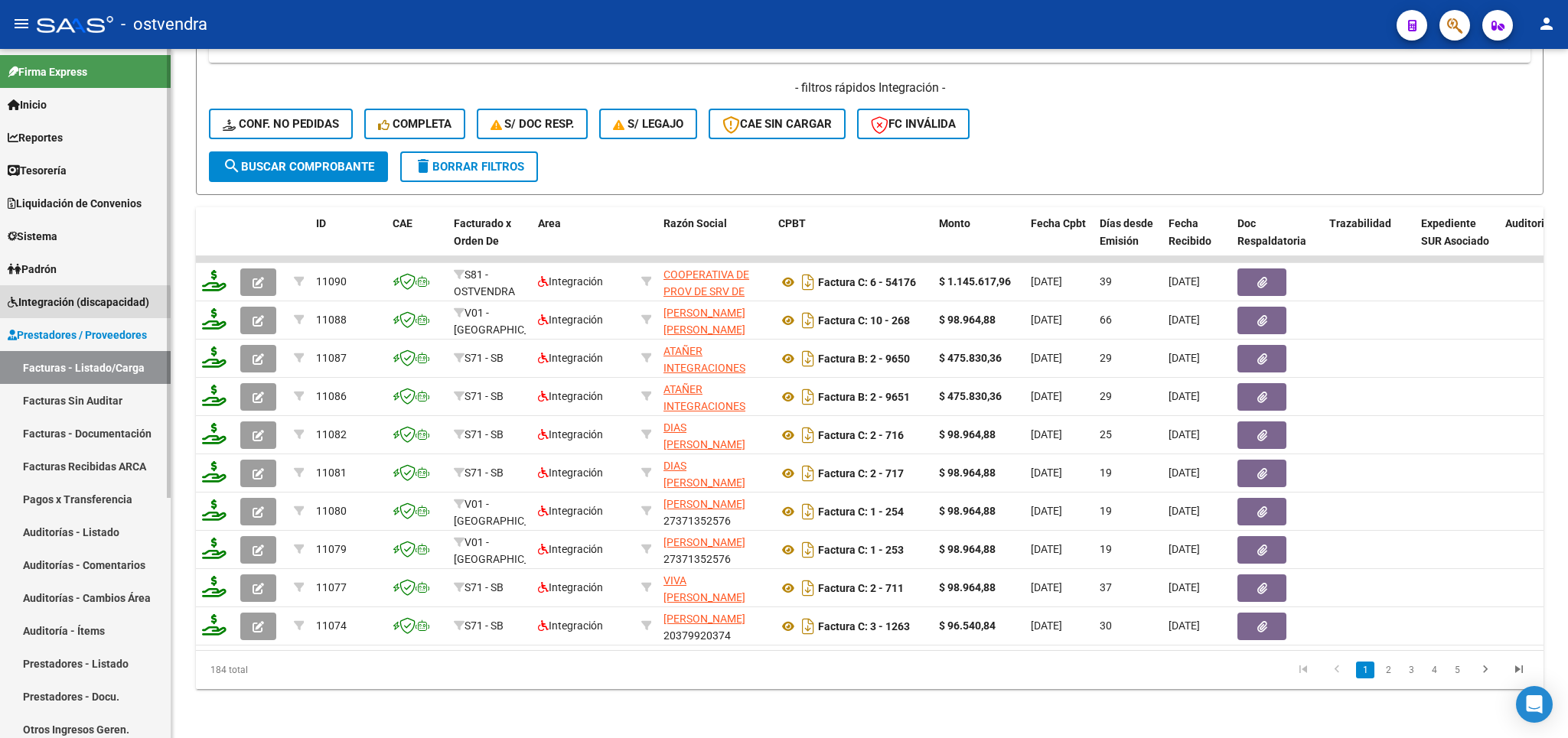
click at [47, 308] on span "Integración (discapacidad)" at bounding box center [78, 302] width 141 height 17
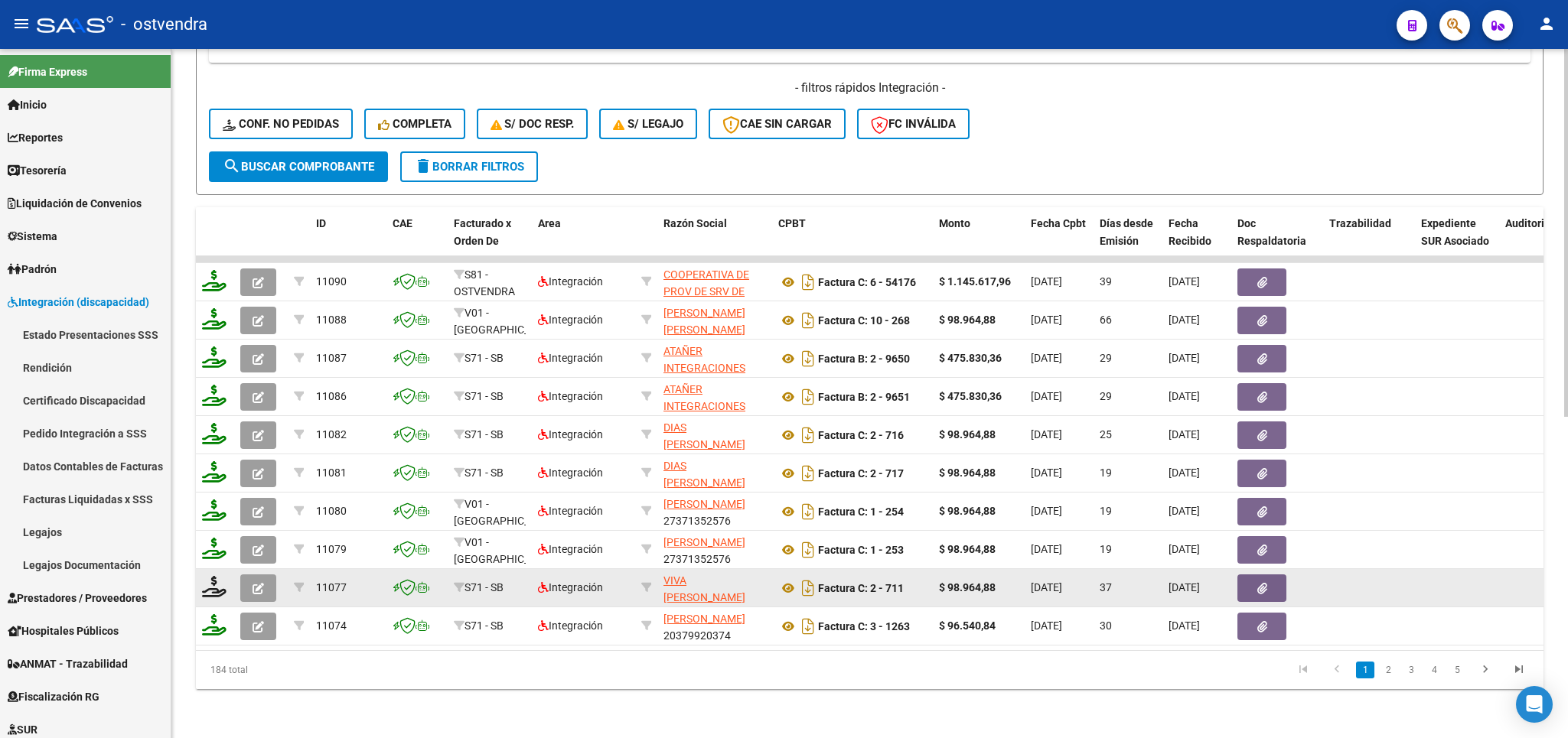
drag, startPoint x: 44, startPoint y: 534, endPoint x: 216, endPoint y: 560, distance: 174.0
click at [85, 536] on link "Legajos" at bounding box center [86, 532] width 171 height 33
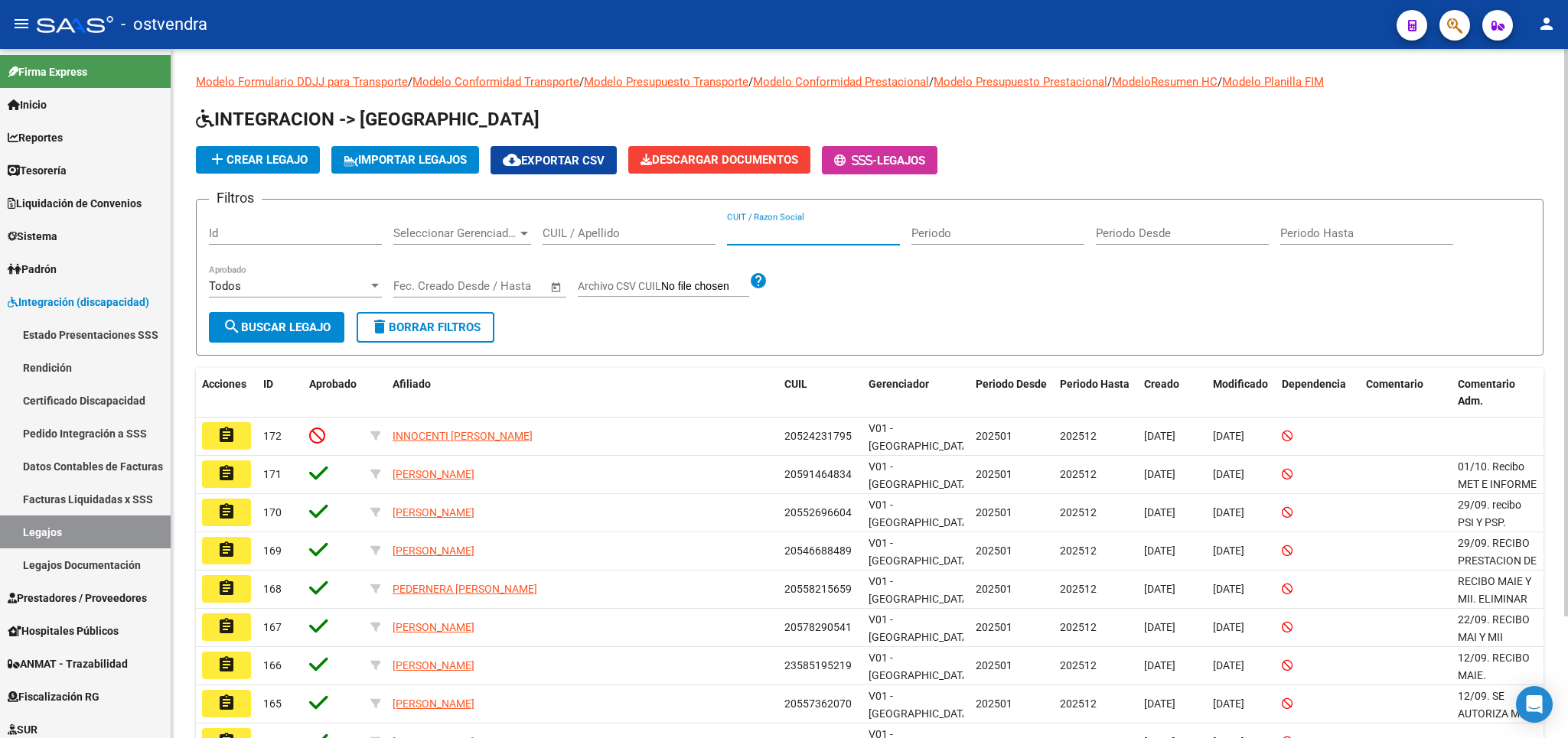
click at [803, 234] on input "CUIT / Razon Social" at bounding box center [814, 233] width 173 height 14
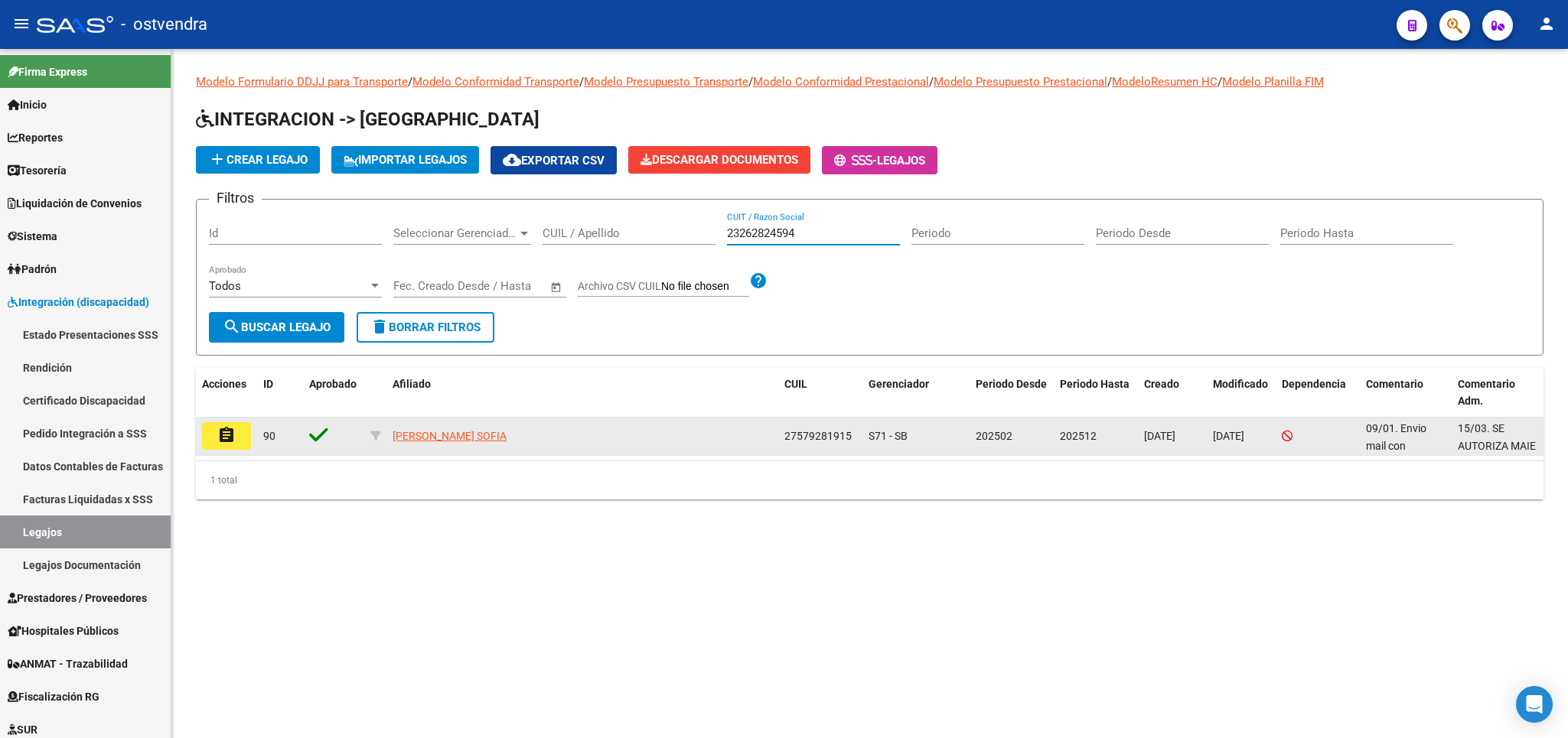
type input "23262824594"
click at [215, 434] on button "assignment" at bounding box center [226, 436] width 49 height 28
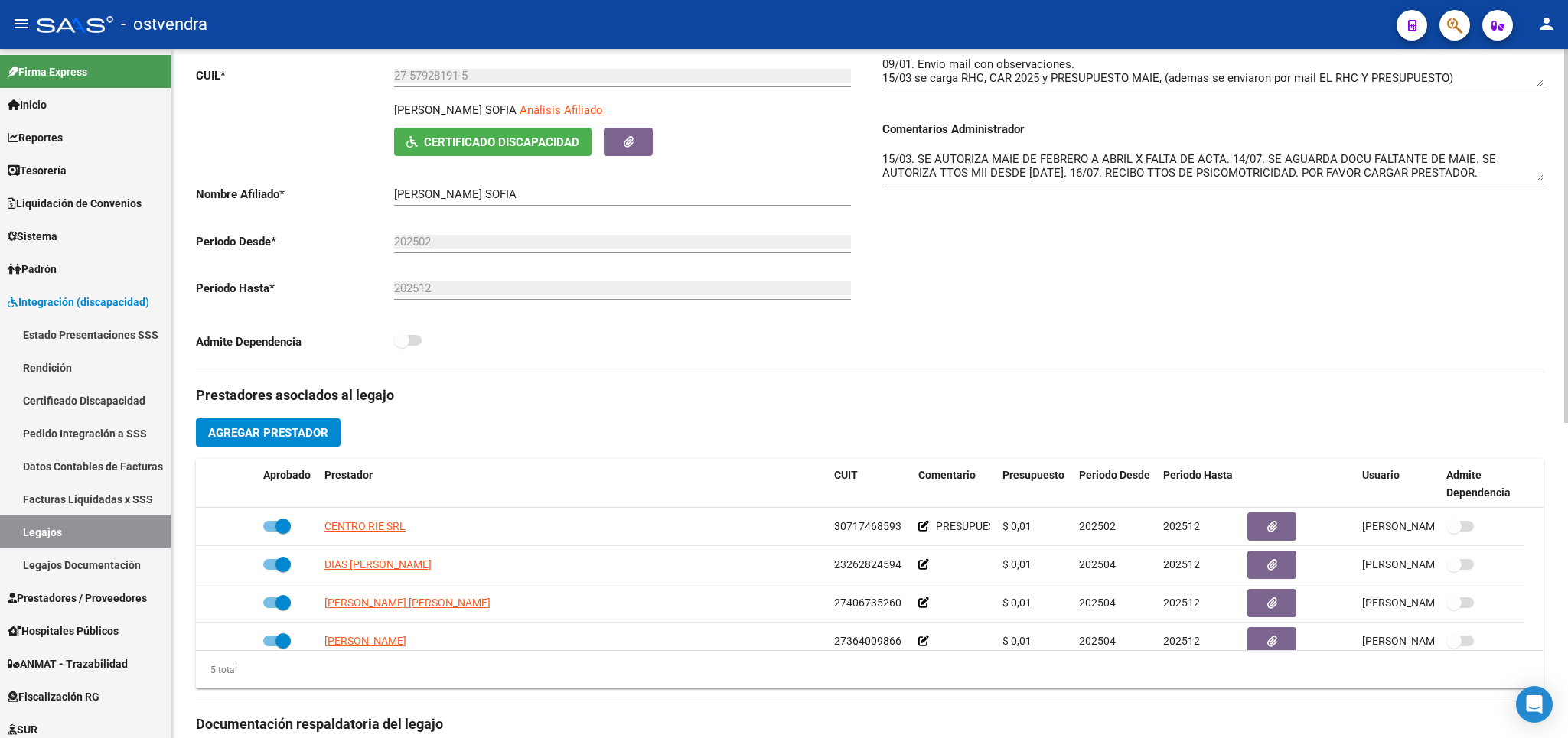
scroll to position [269, 0]
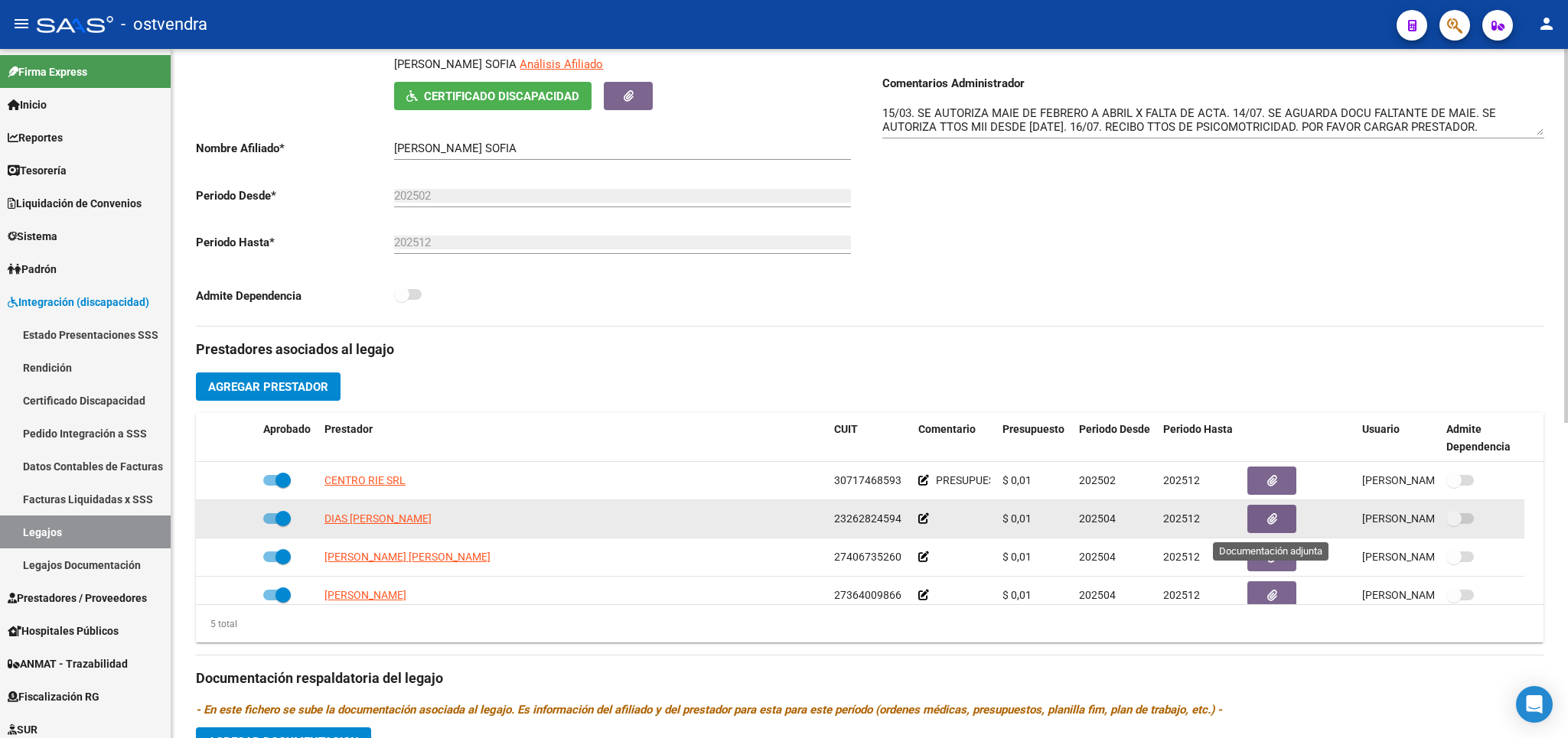
click at [1285, 519] on button "button" at bounding box center [1271, 519] width 49 height 28
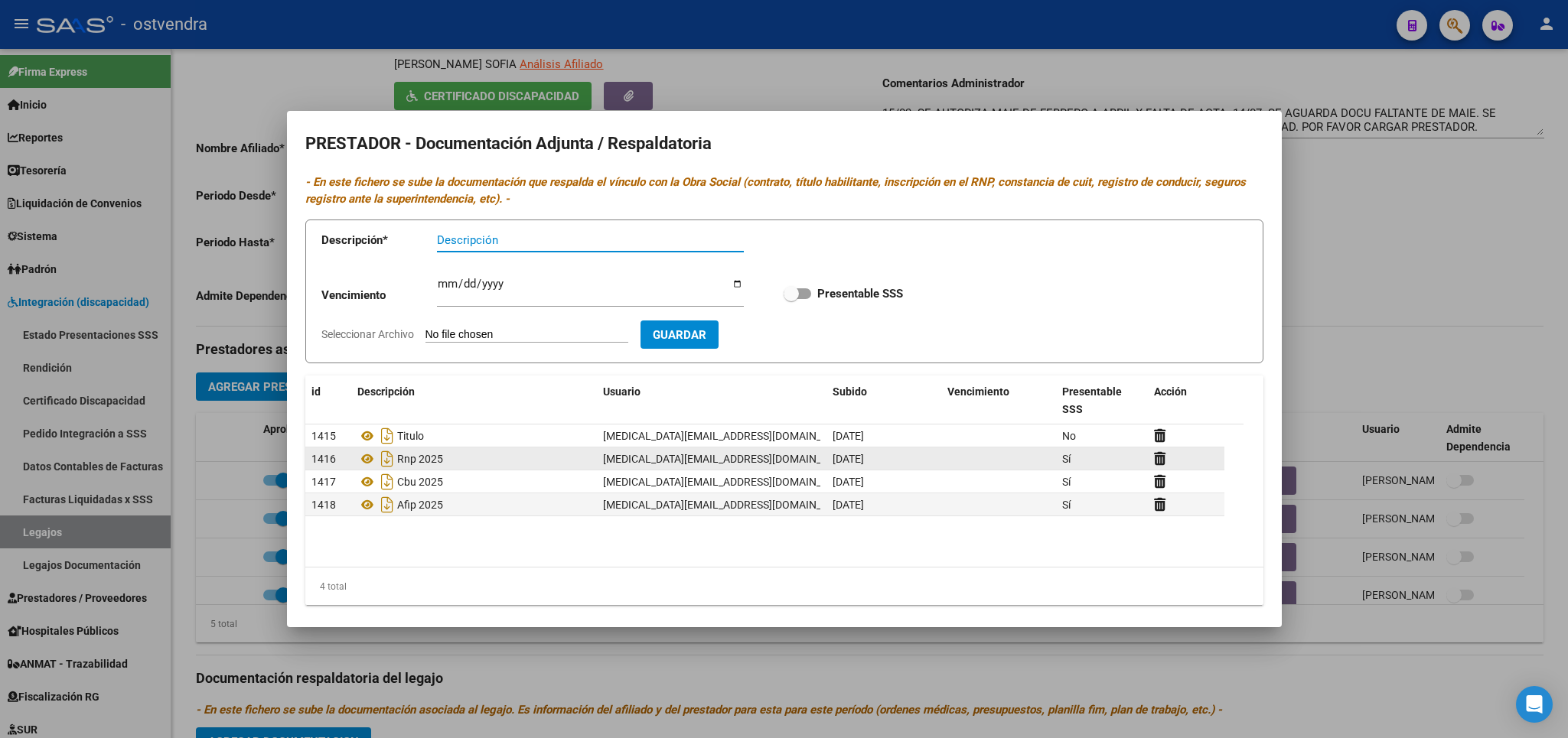
scroll to position [19, 0]
click at [365, 514] on icon at bounding box center [366, 505] width 20 height 19
click at [1363, 263] on div at bounding box center [784, 369] width 1568 height 738
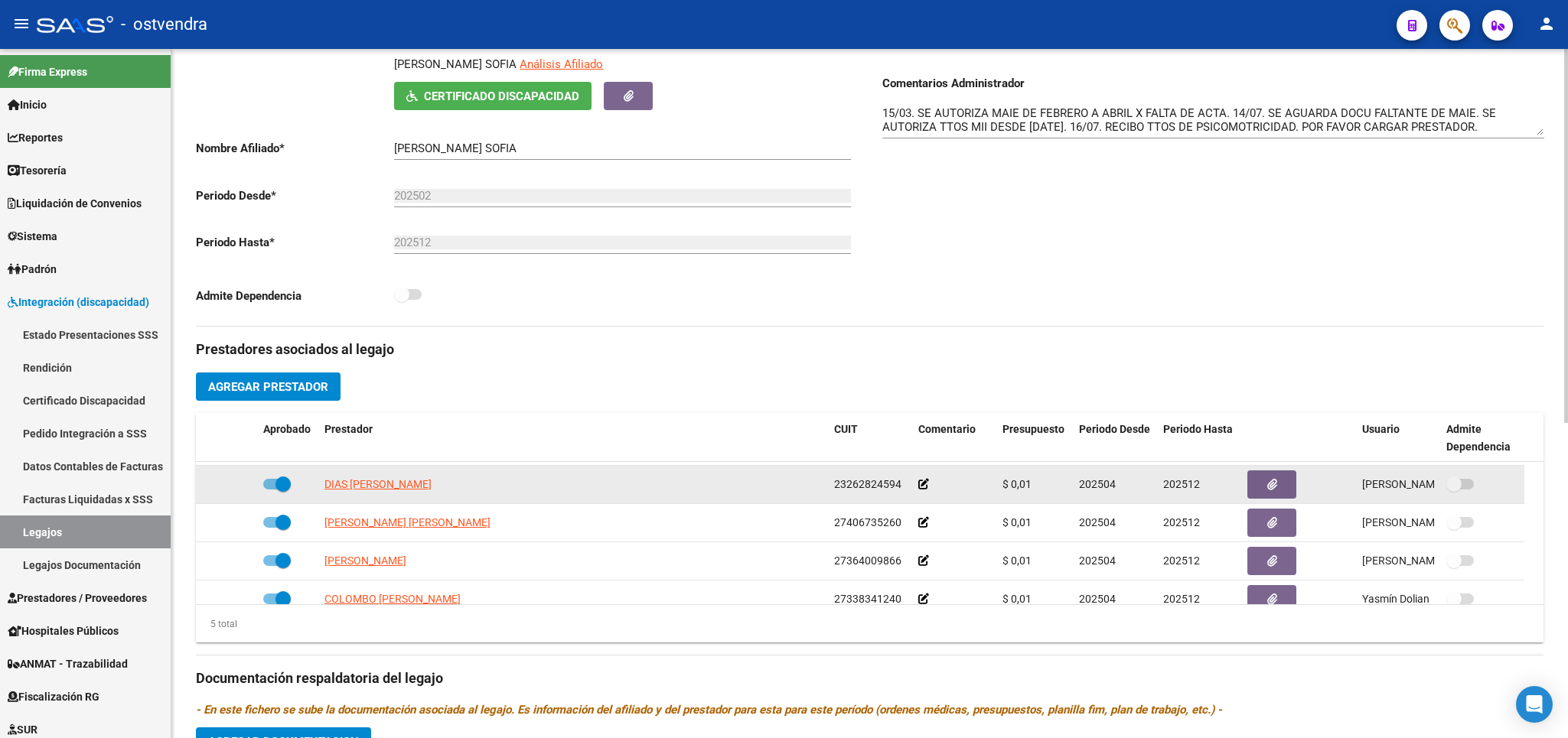
scroll to position [53, 0]
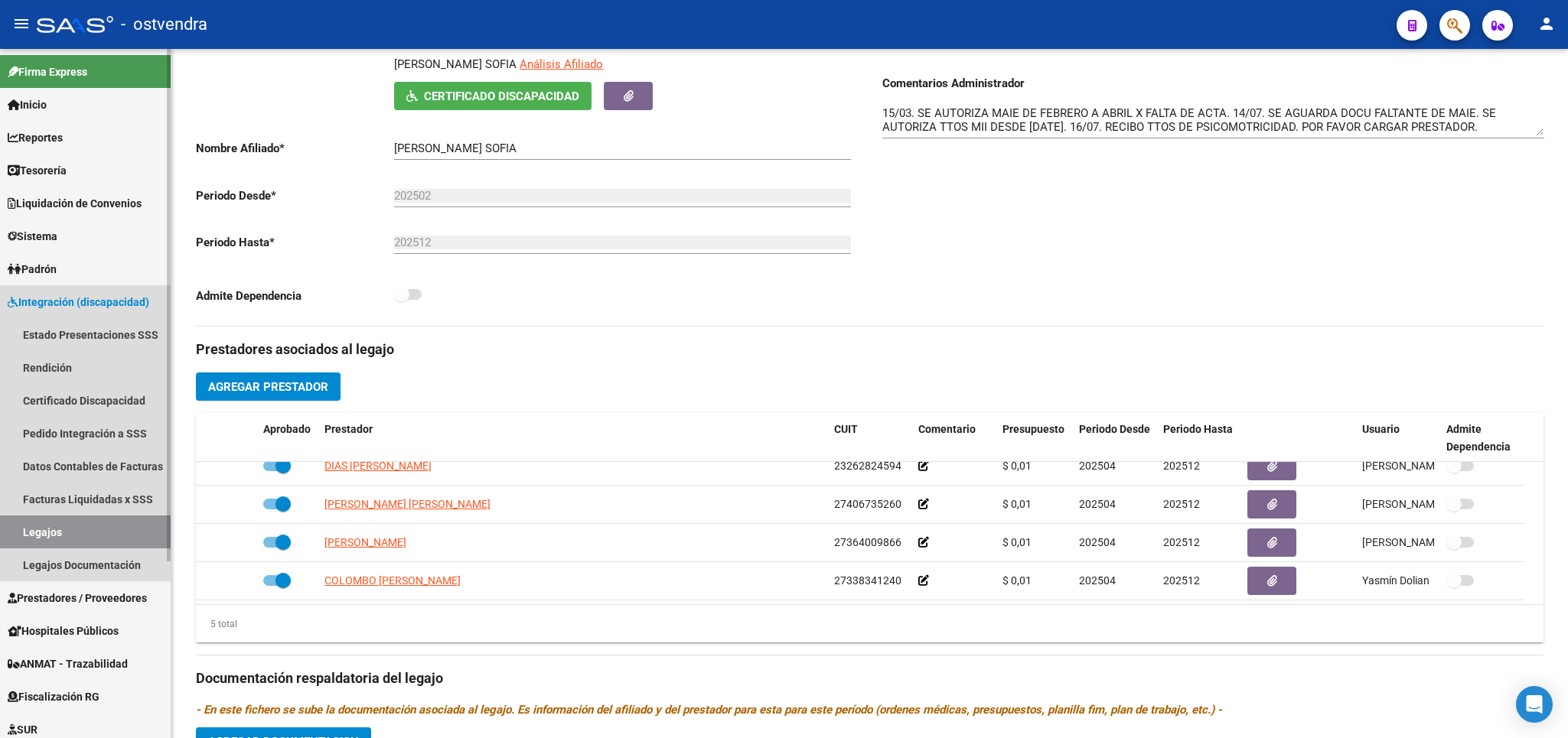
click at [71, 536] on link "Legajos" at bounding box center [86, 532] width 171 height 33
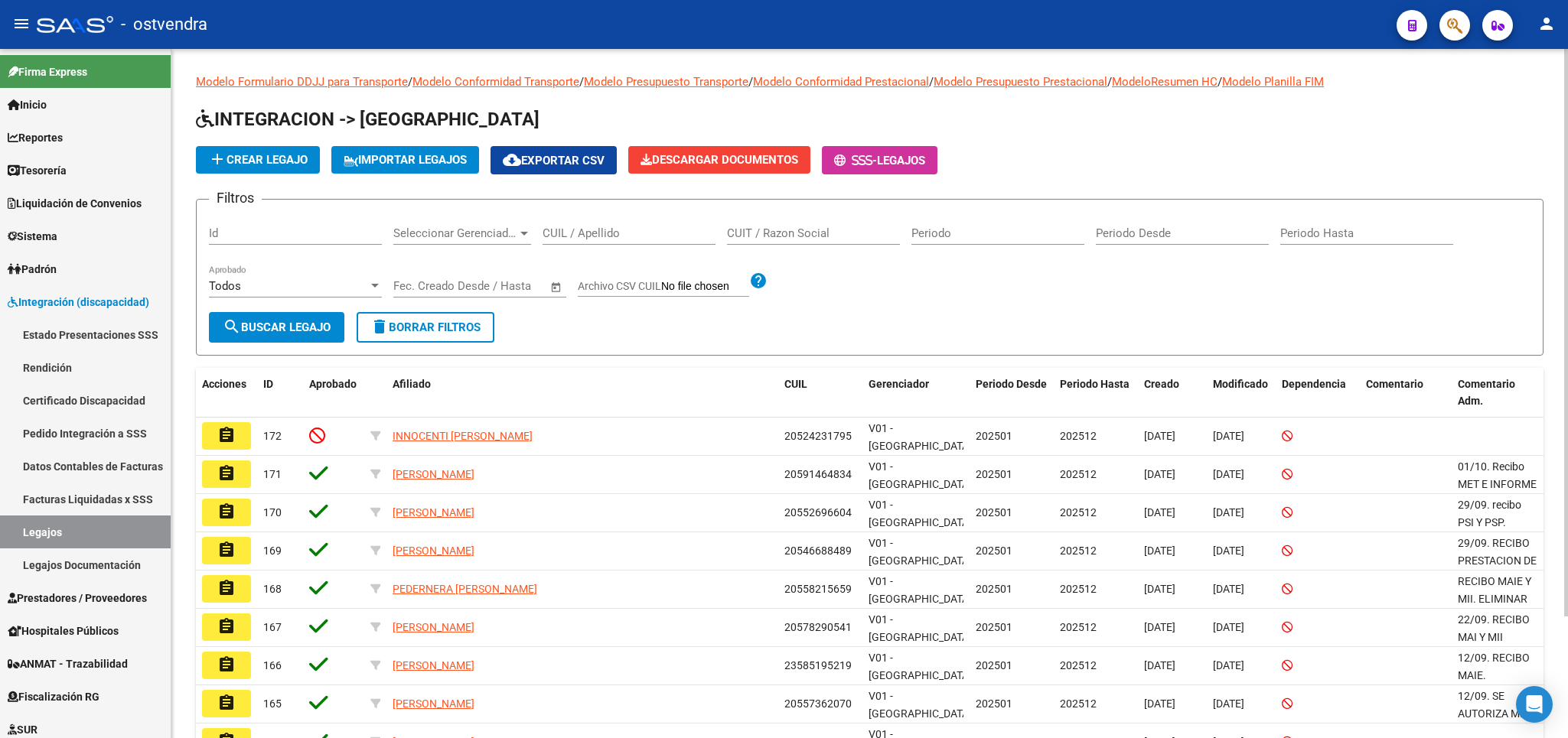
click at [833, 244] on div "CUIT / Razon Social" at bounding box center [814, 228] width 173 height 33
type input "27371352576"
click at [298, 333] on span "search Buscar Legajo" at bounding box center [276, 327] width 108 height 14
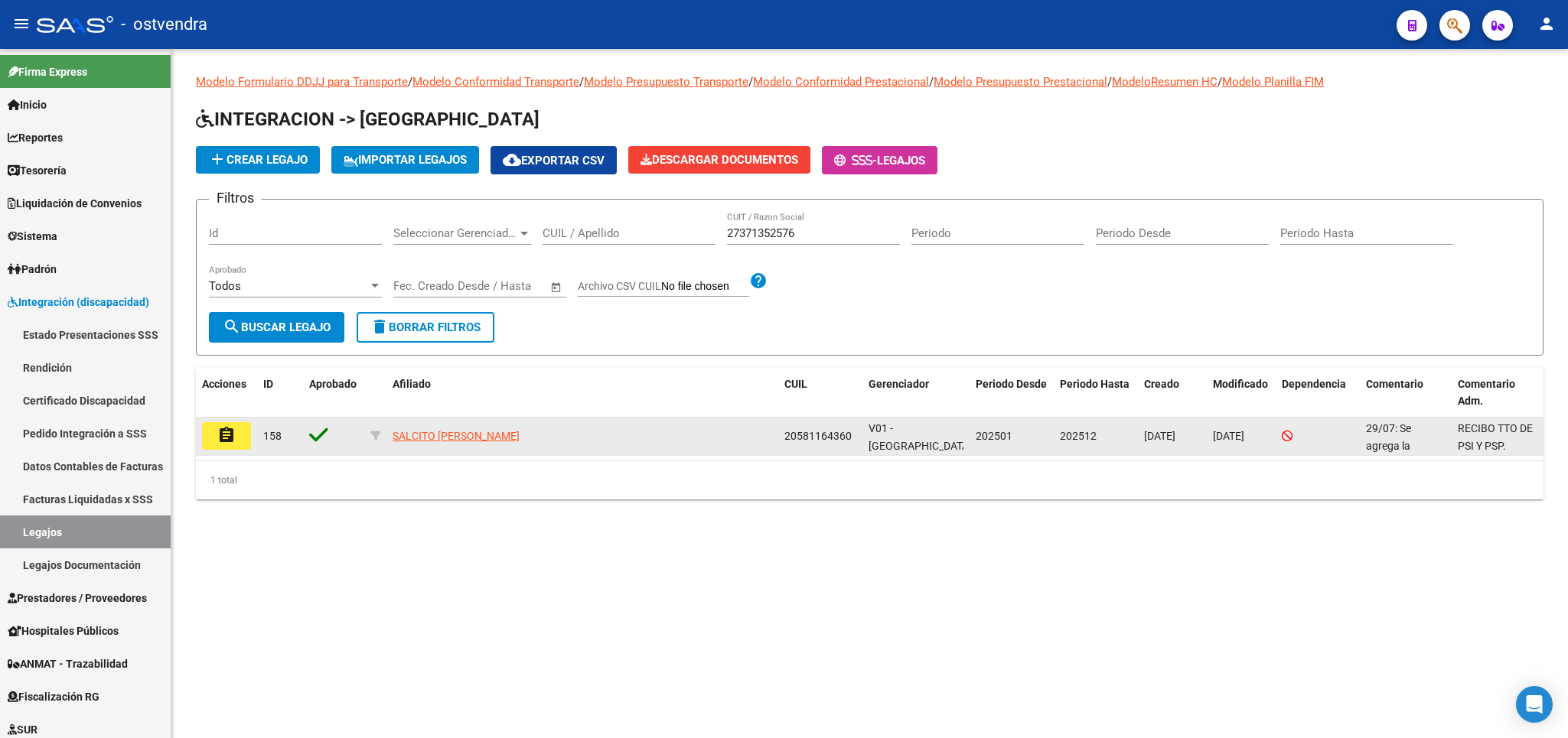
click at [227, 441] on mat-icon "assignment" at bounding box center [227, 435] width 19 height 19
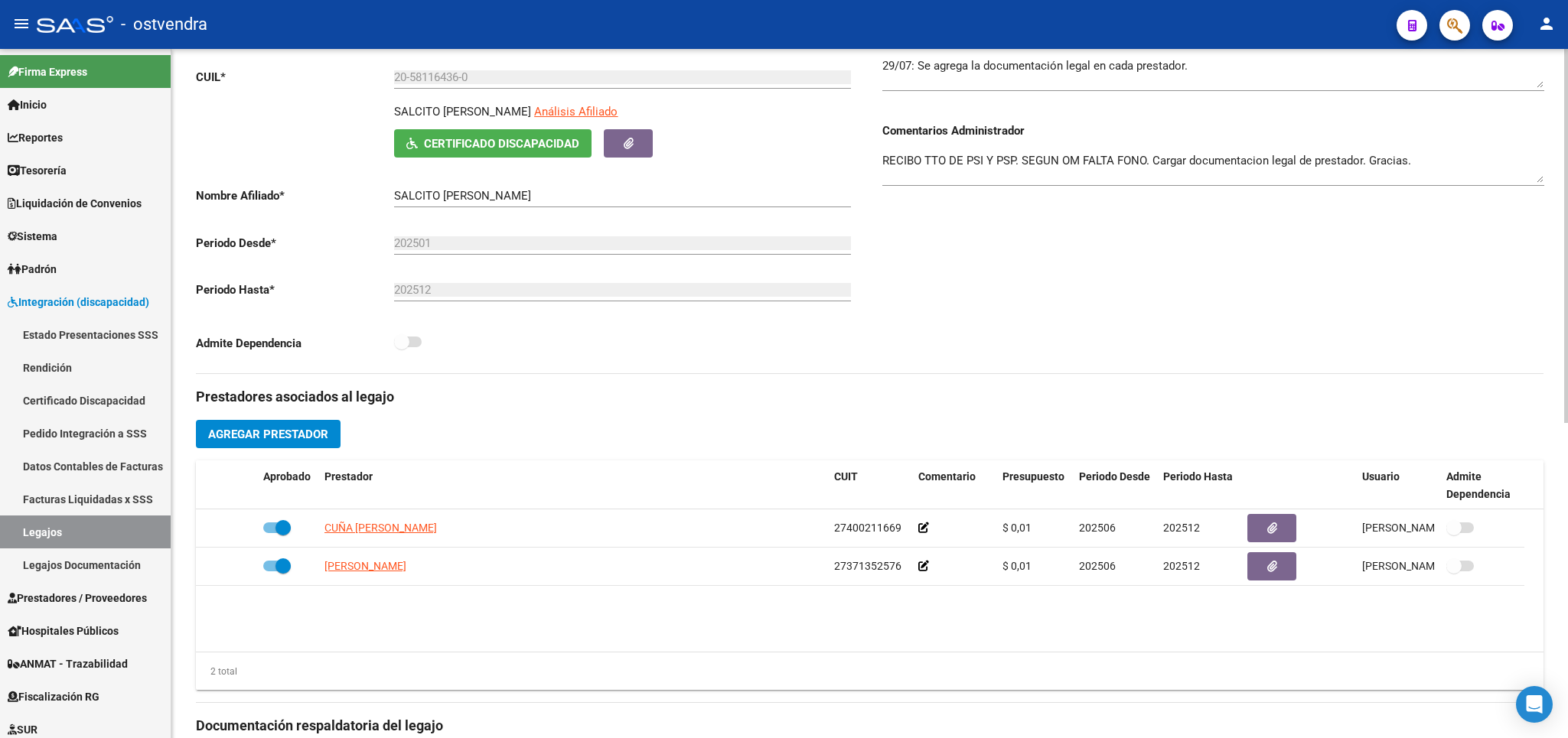
scroll to position [269, 0]
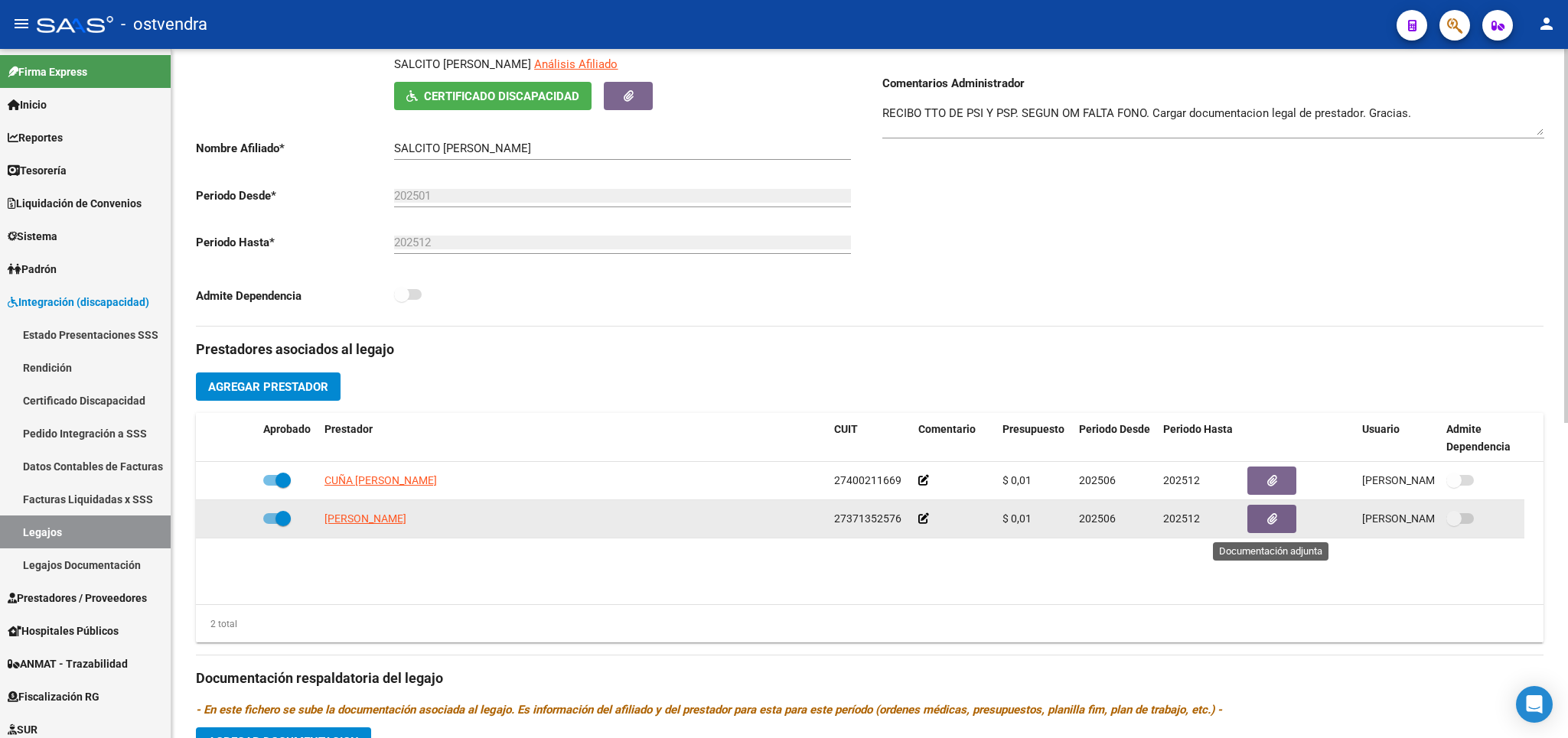
click at [1267, 525] on button "button" at bounding box center [1271, 519] width 49 height 28
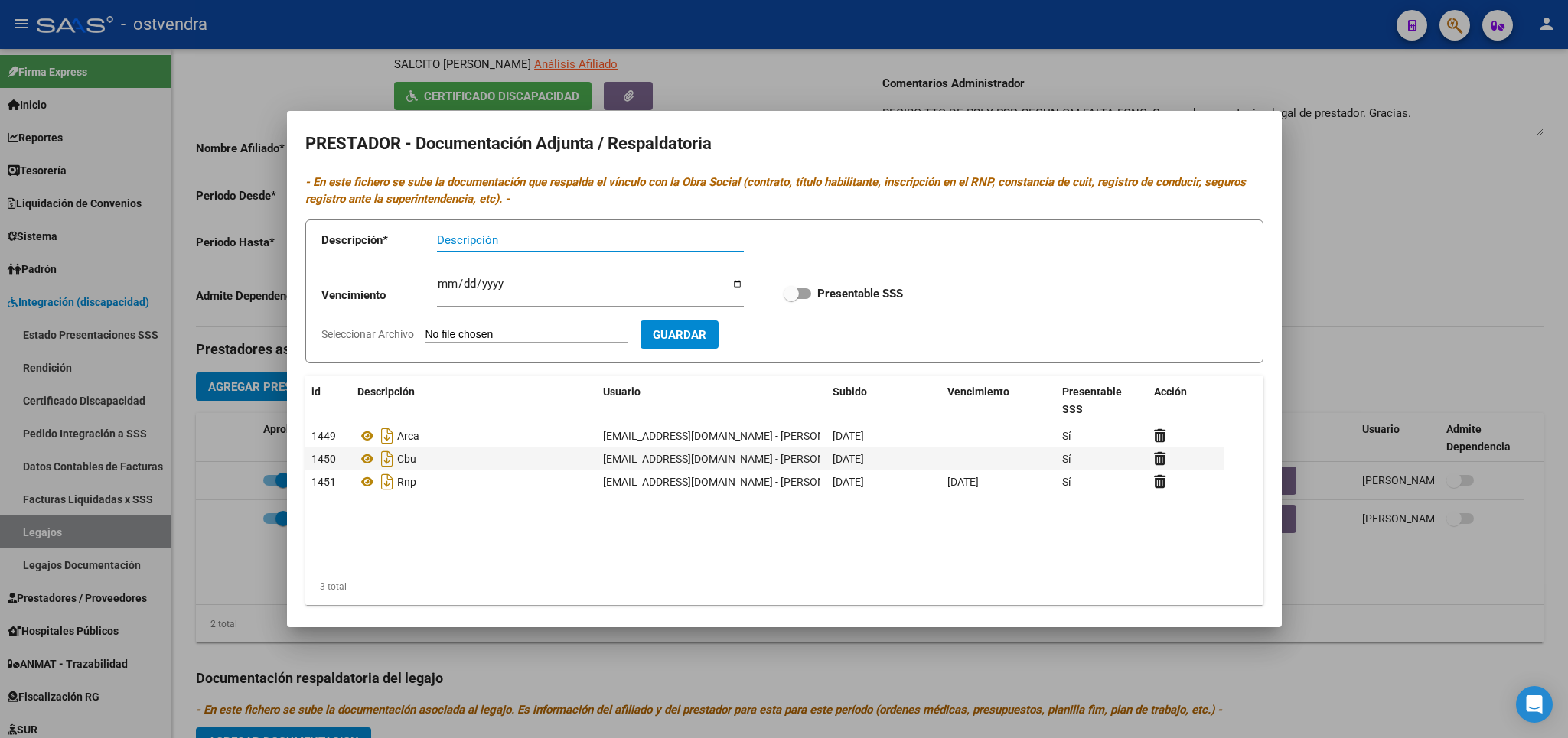
scroll to position [12, 0]
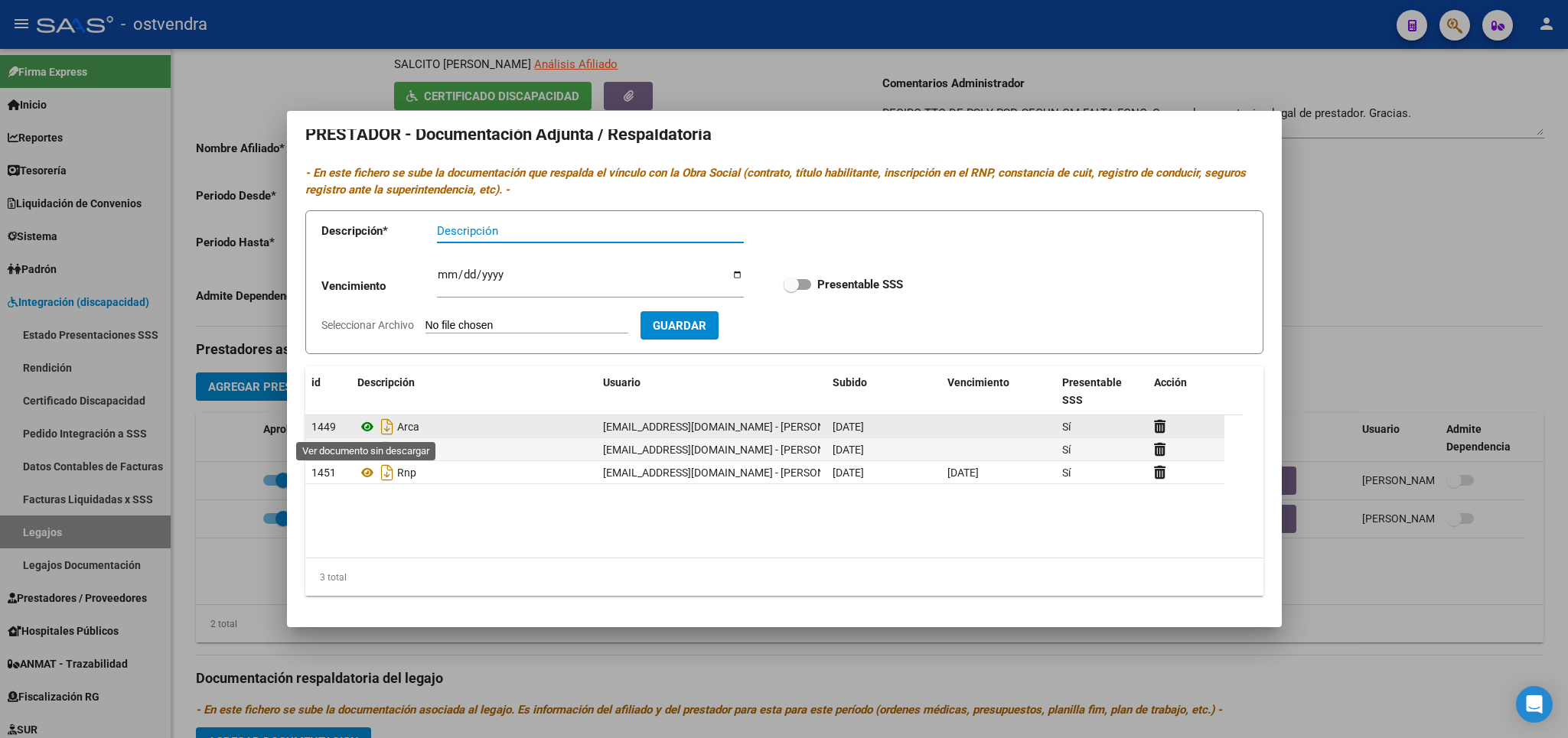
click at [367, 430] on icon at bounding box center [366, 427] width 20 height 19
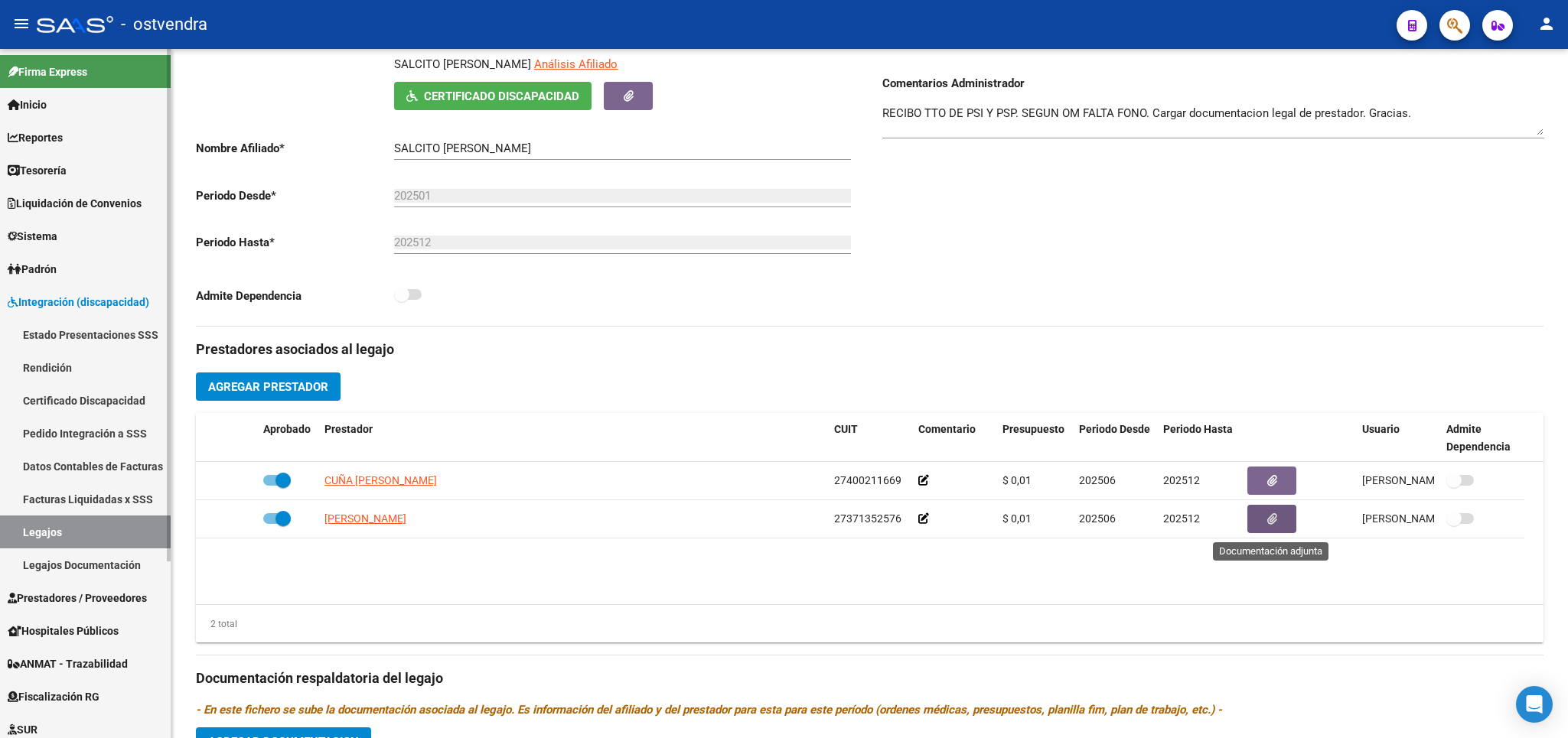
click at [59, 536] on link "Legajos" at bounding box center [86, 532] width 171 height 33
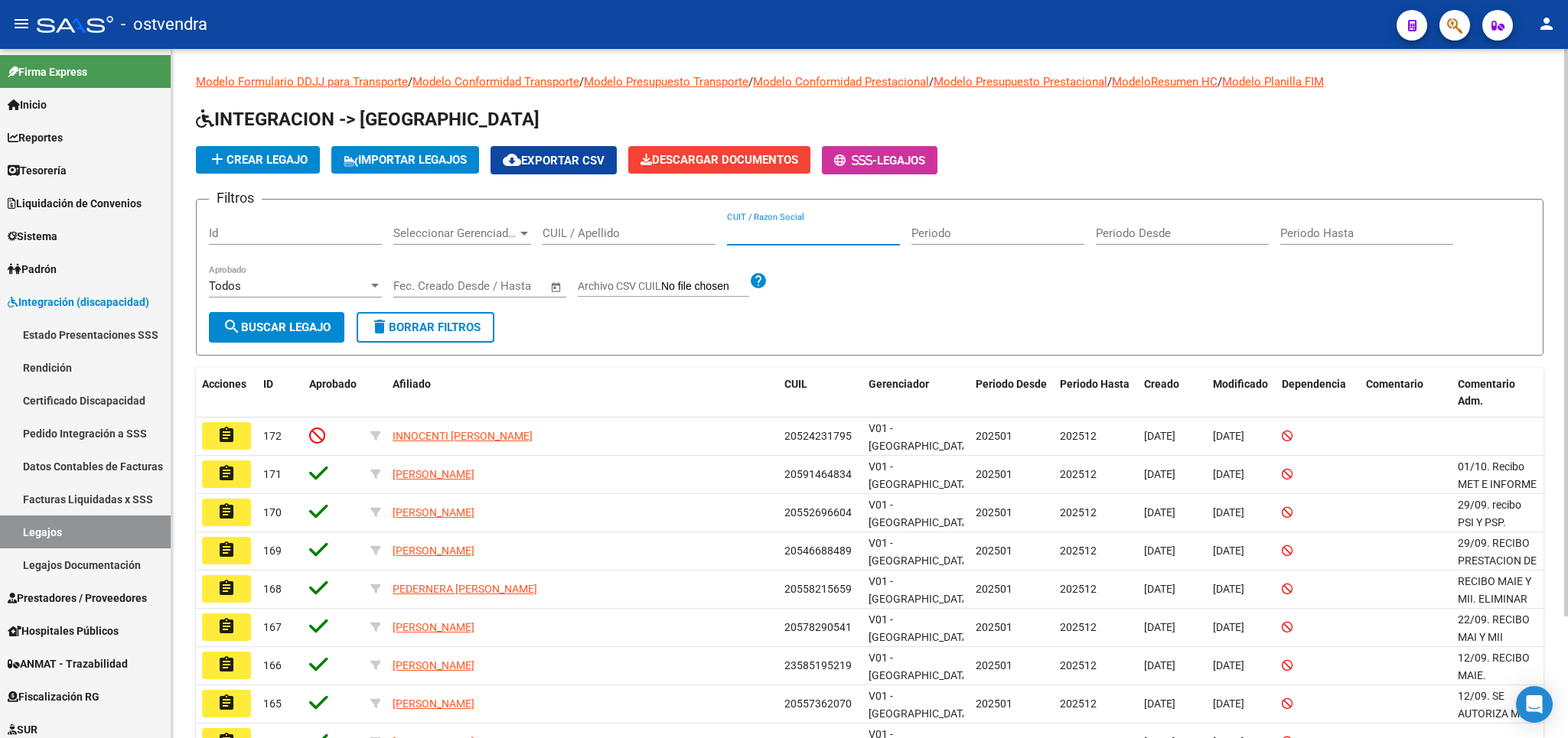
click at [817, 235] on input "CUIT / Razon Social" at bounding box center [814, 233] width 173 height 14
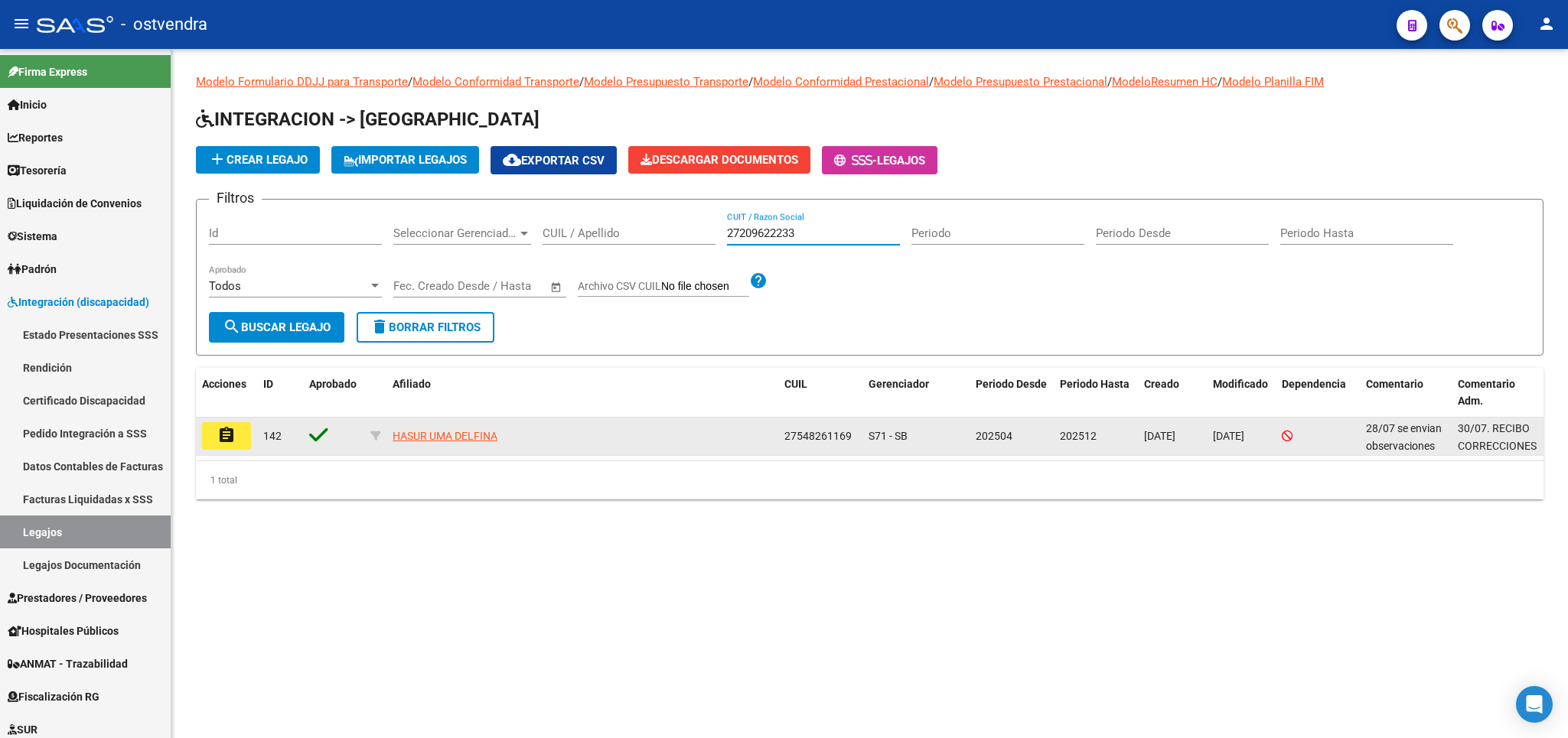
type input "27209622233"
click at [224, 439] on mat-icon "assignment" at bounding box center [227, 435] width 19 height 19
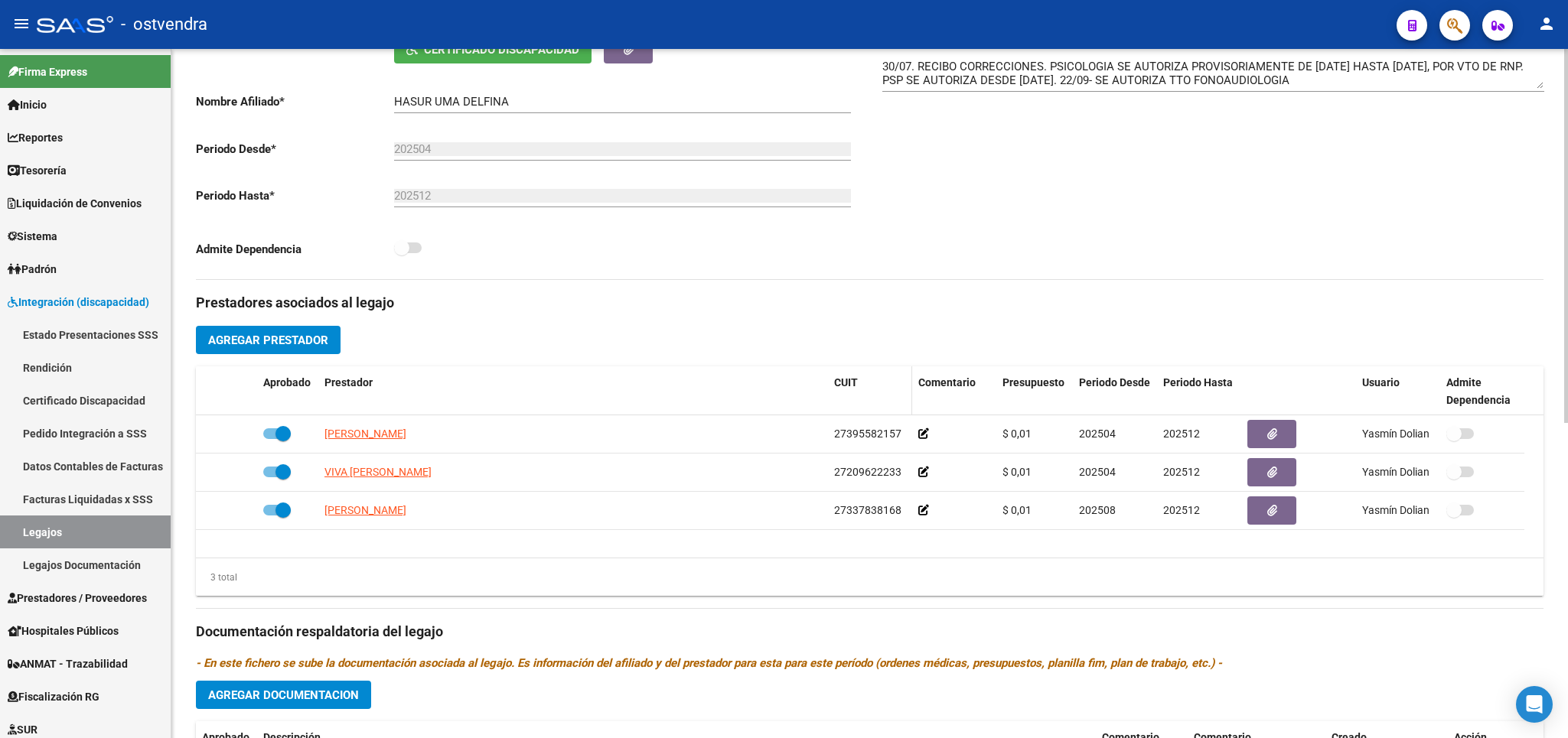
scroll to position [358, 0]
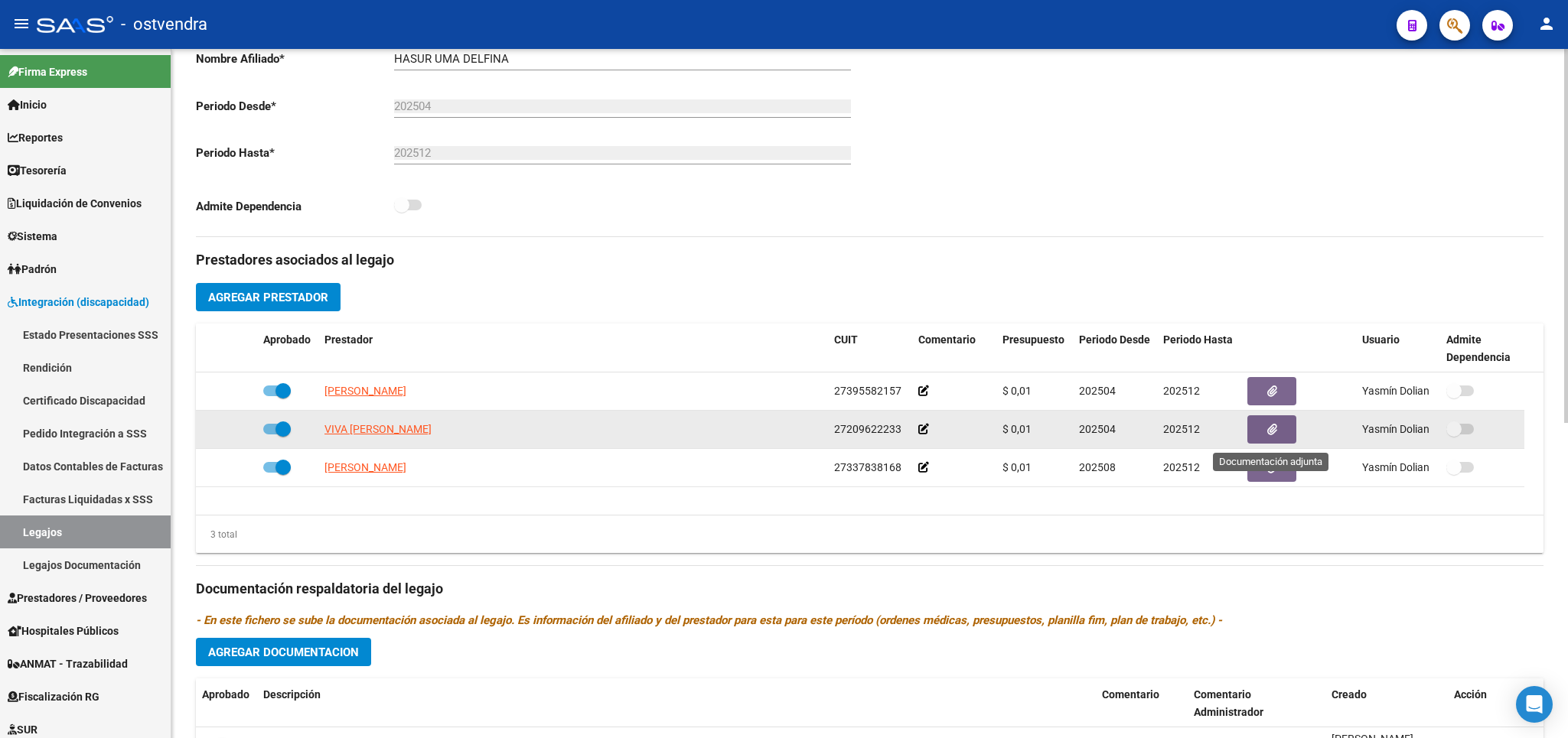
click at [1264, 427] on button "button" at bounding box center [1271, 429] width 49 height 28
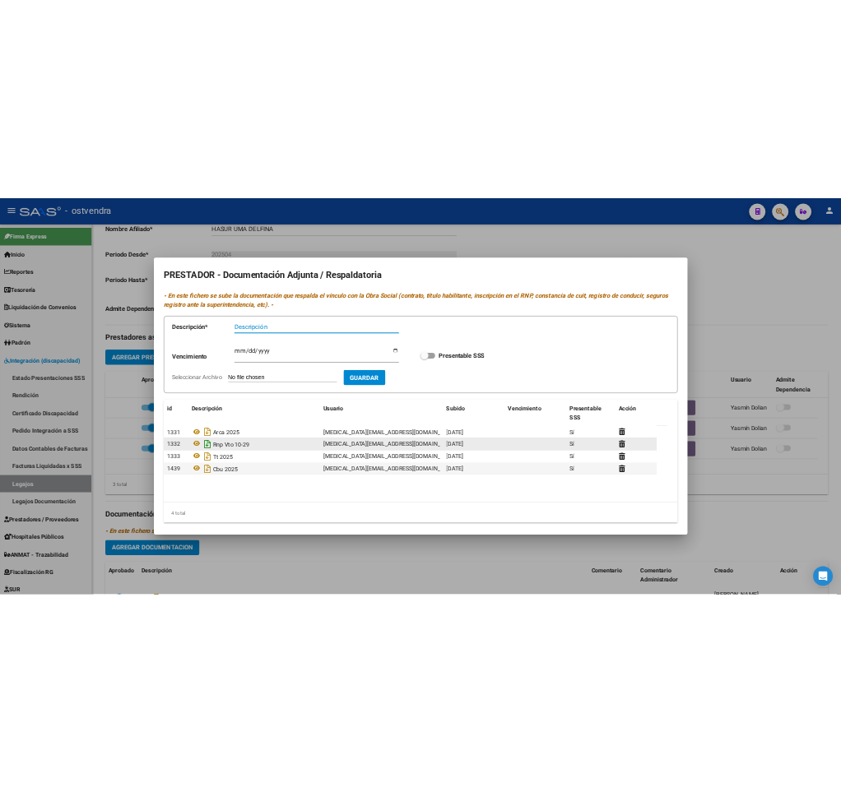
scroll to position [0, 0]
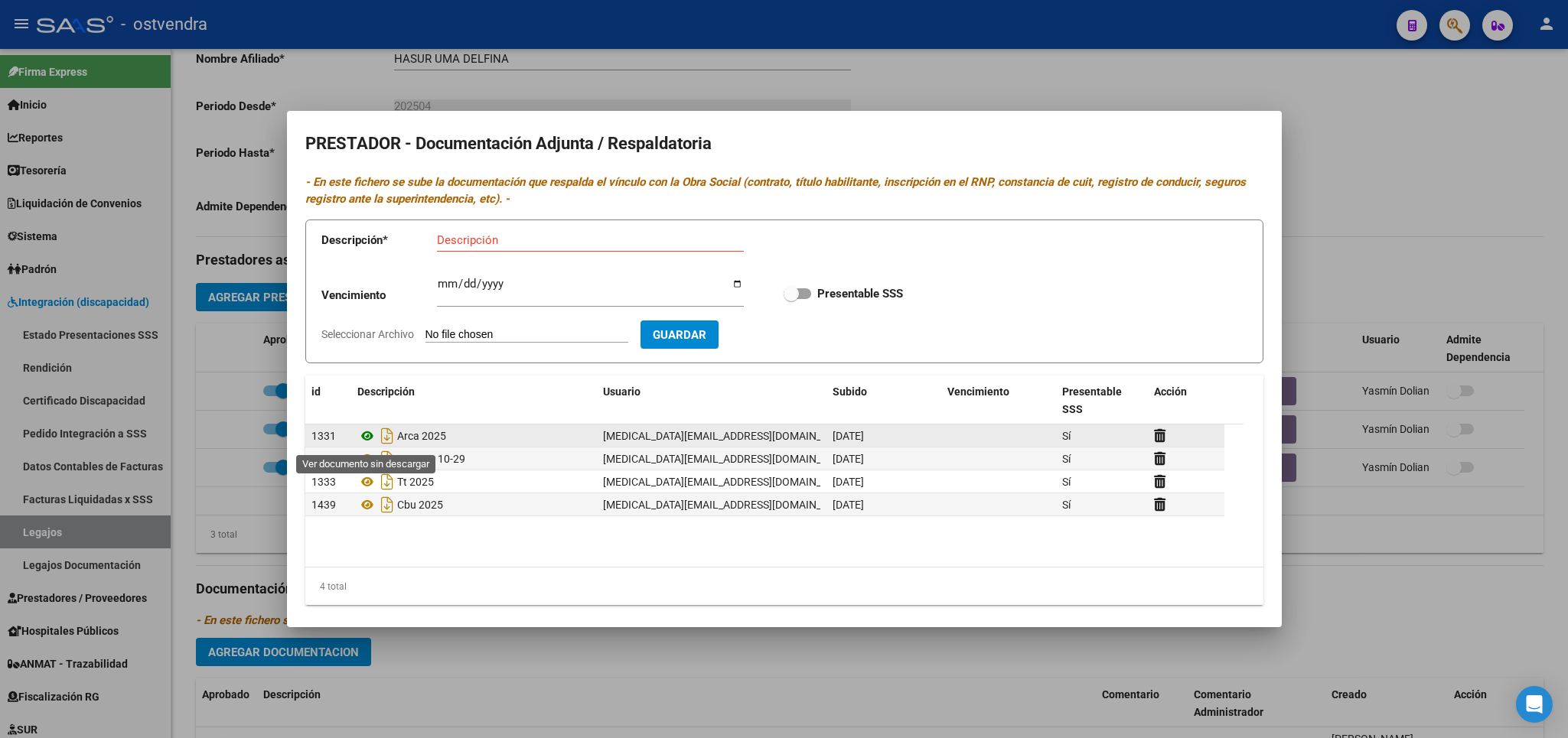
click at [363, 442] on icon at bounding box center [366, 436] width 20 height 19
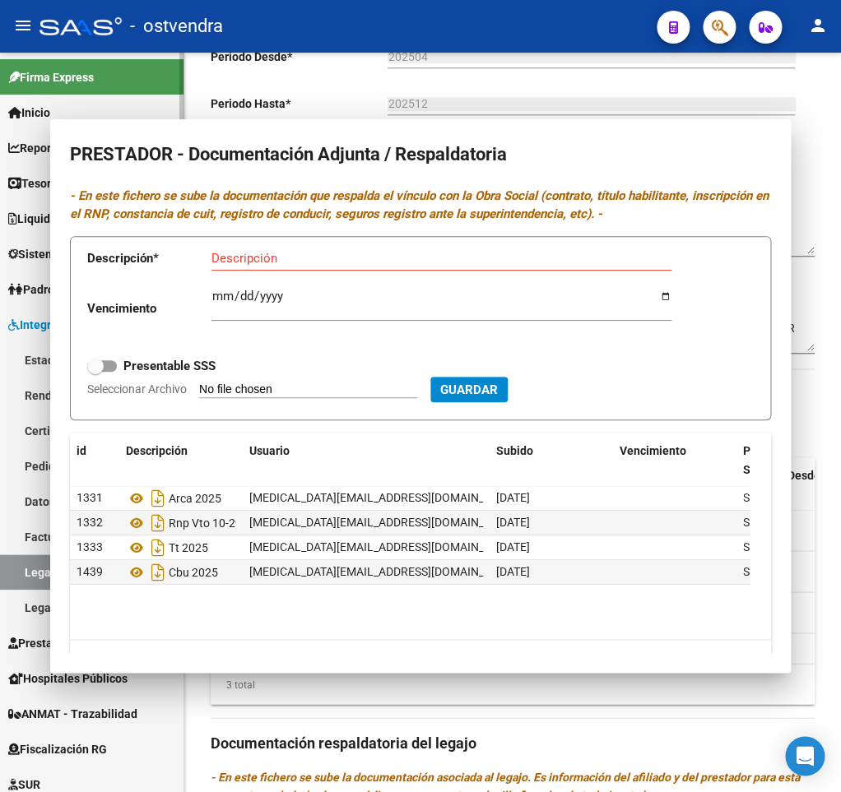
scroll to position [0, 408]
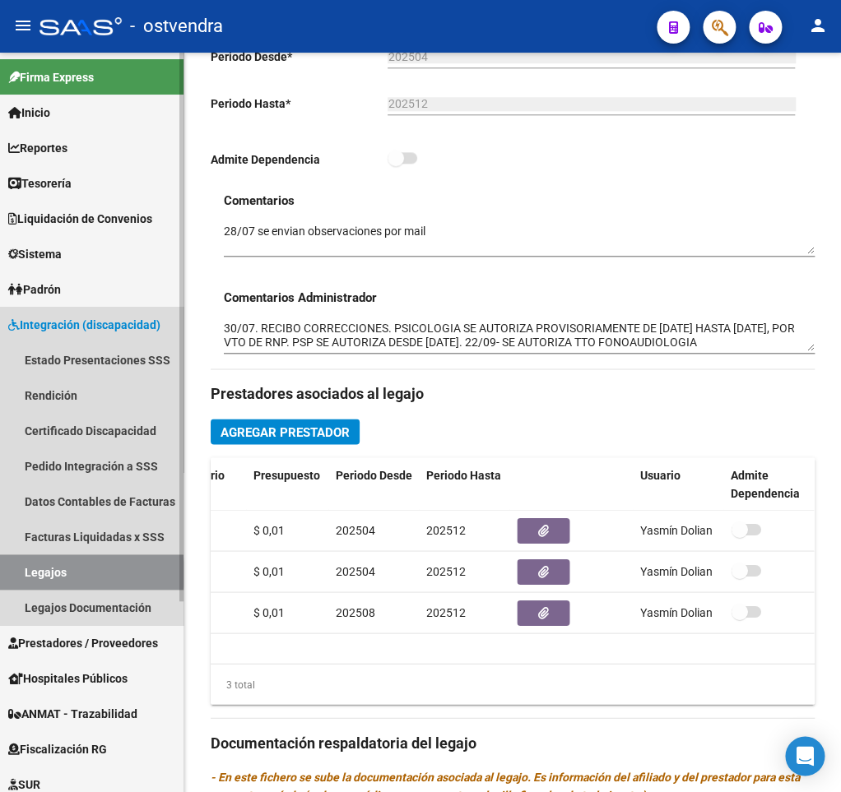
click at [89, 574] on link "Legajos" at bounding box center [92, 572] width 184 height 35
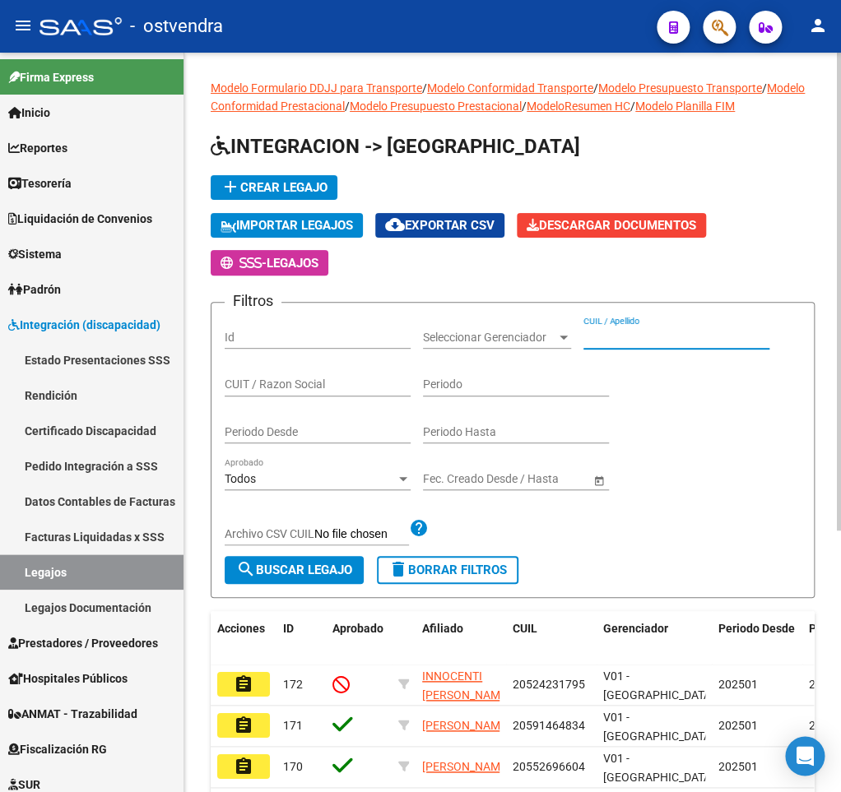
click at [642, 338] on input "CUIL / Apellido" at bounding box center [676, 338] width 186 height 14
click at [268, 390] on input "CUIT / Razon Social" at bounding box center [318, 385] width 186 height 14
click at [314, 380] on input "CUIT / Razon Social" at bounding box center [318, 385] width 186 height 14
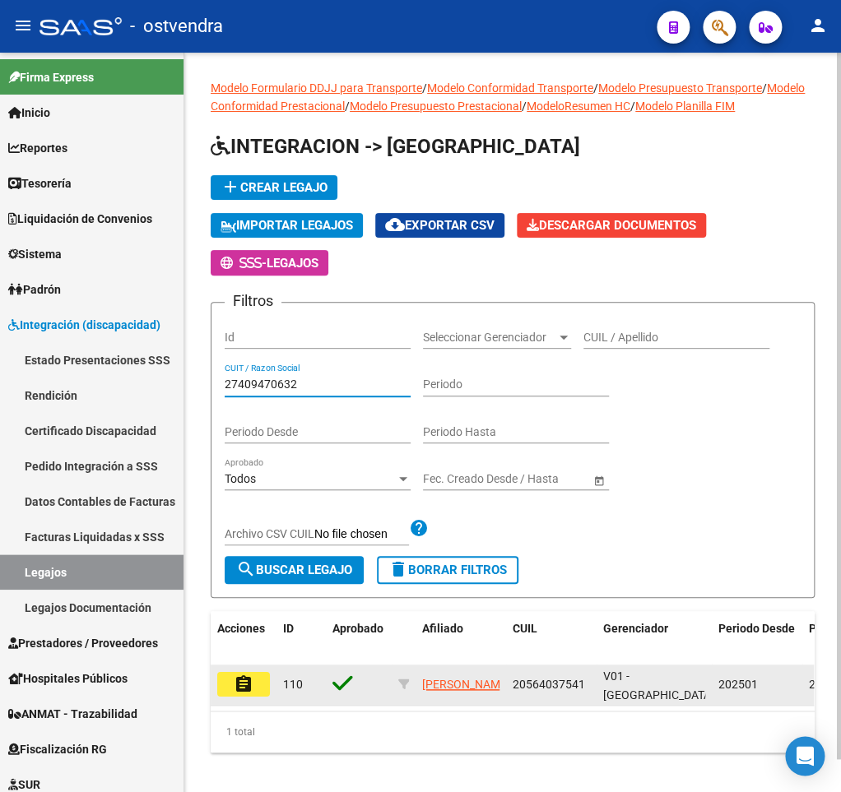
type input "27409470632"
click at [227, 681] on button "assignment" at bounding box center [243, 684] width 53 height 25
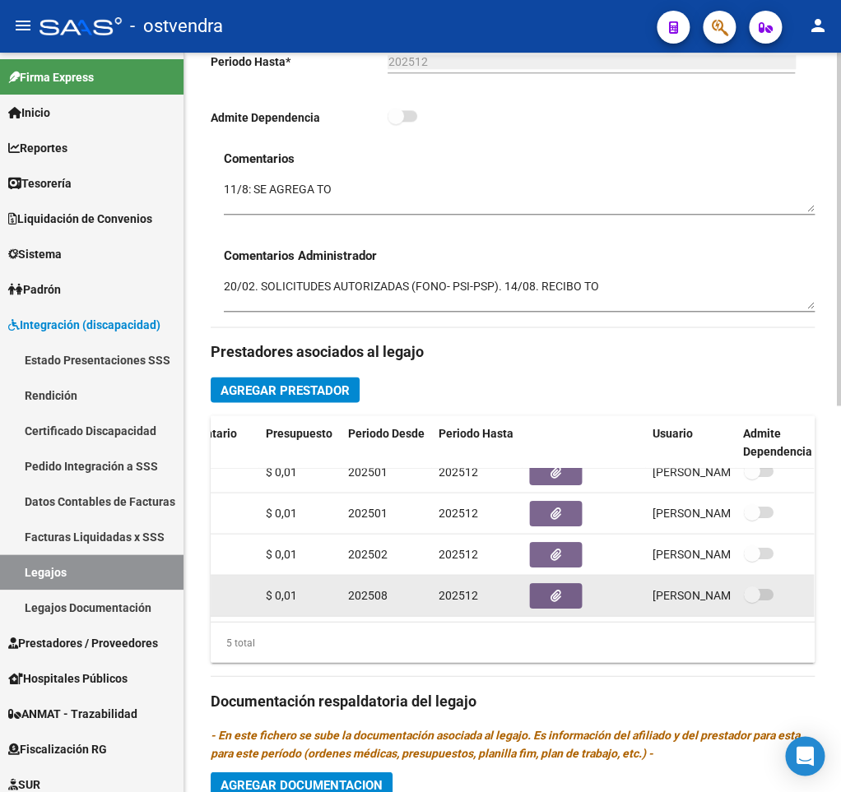
scroll to position [77, 398]
click at [538, 583] on button "button" at bounding box center [553, 596] width 53 height 26
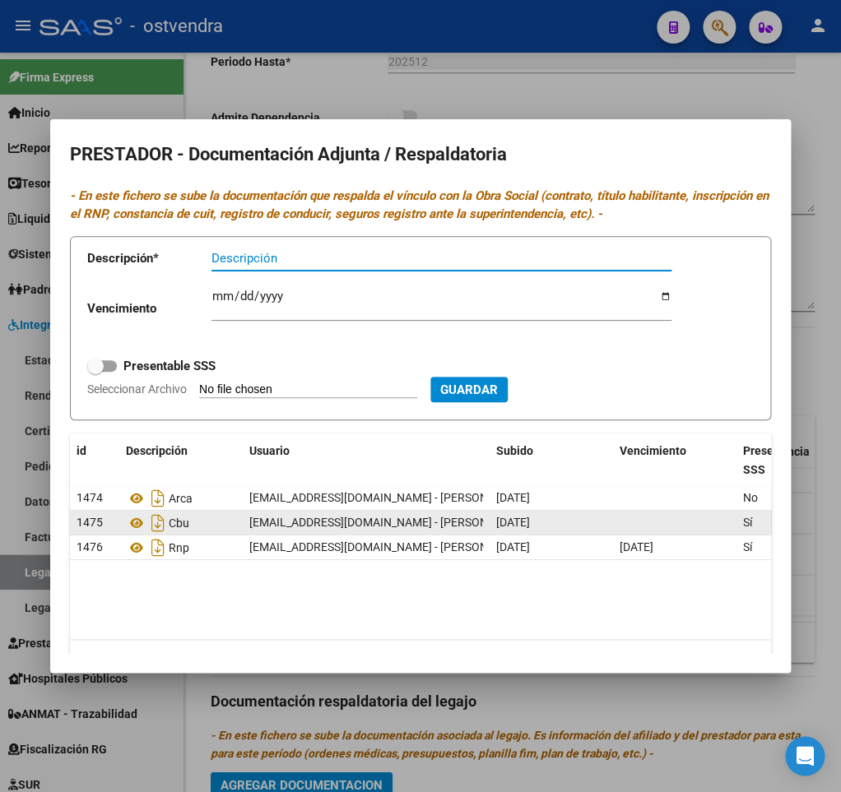
scroll to position [42, 0]
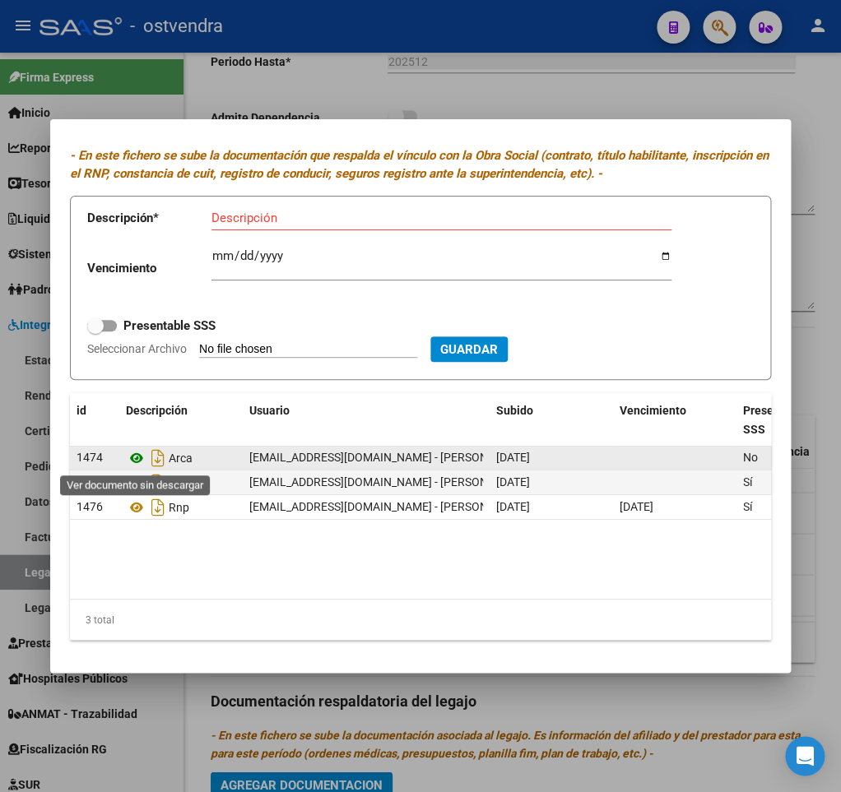
click at [141, 459] on icon at bounding box center [136, 458] width 21 height 20
